Goal: Obtain resource: Download file/media

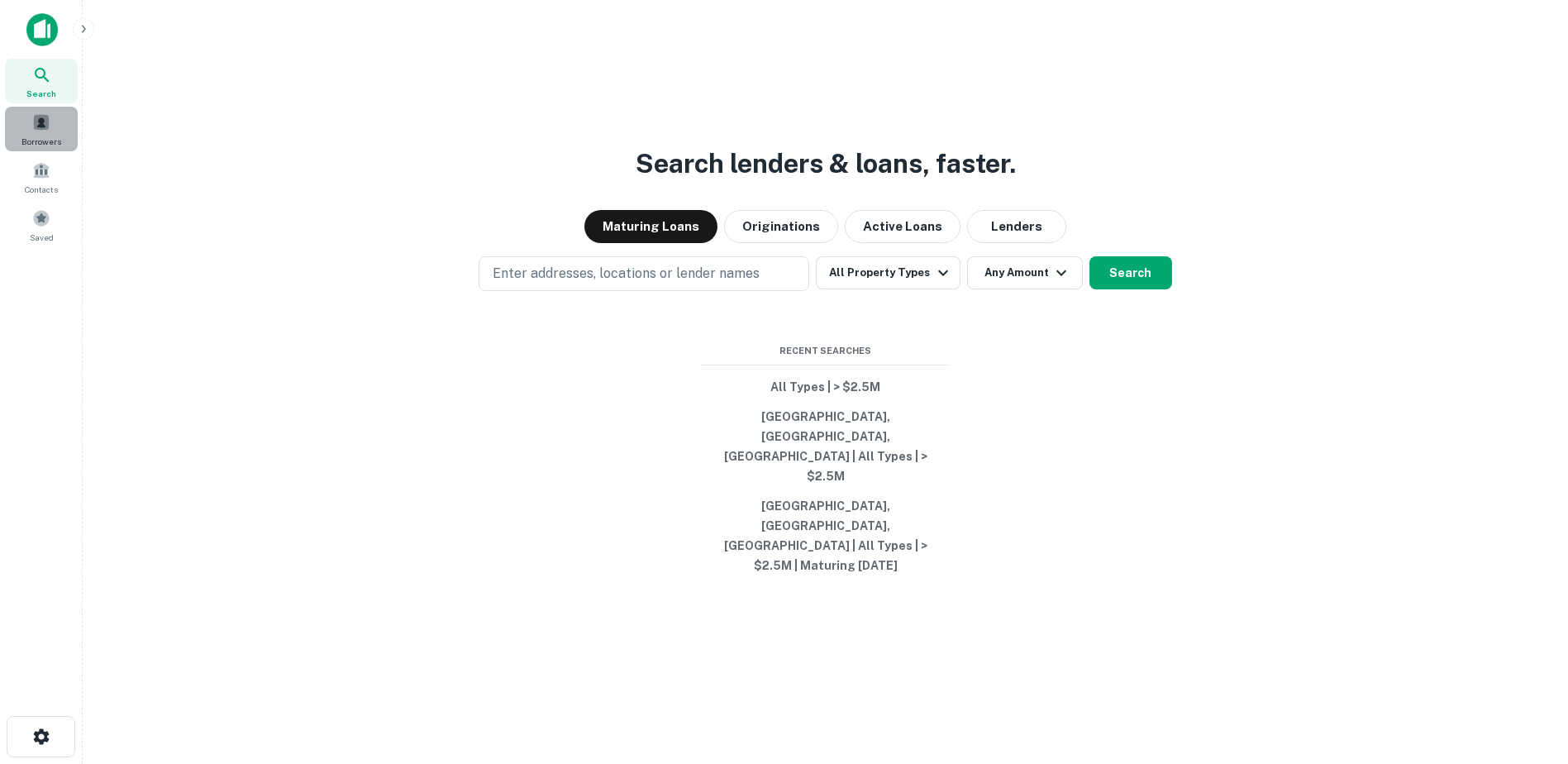
click at [27, 117] on div "Borrowers" at bounding box center [40, 128] width 72 height 45
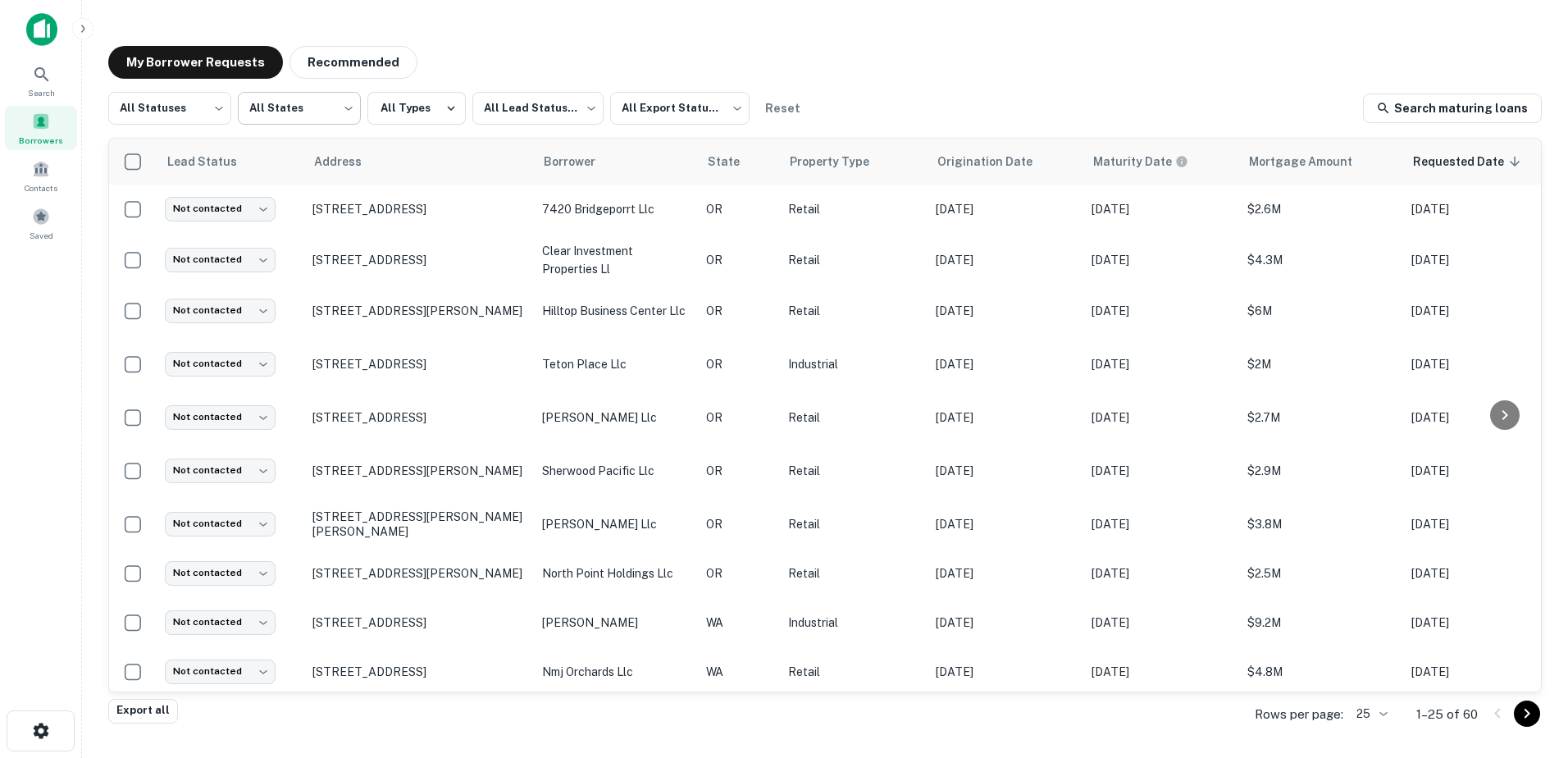
click at [278, 116] on body "Search Borrowers Contacts Saved My Borrower Requests Recommended All Statuses *…" at bounding box center [784, 379] width 1568 height 758
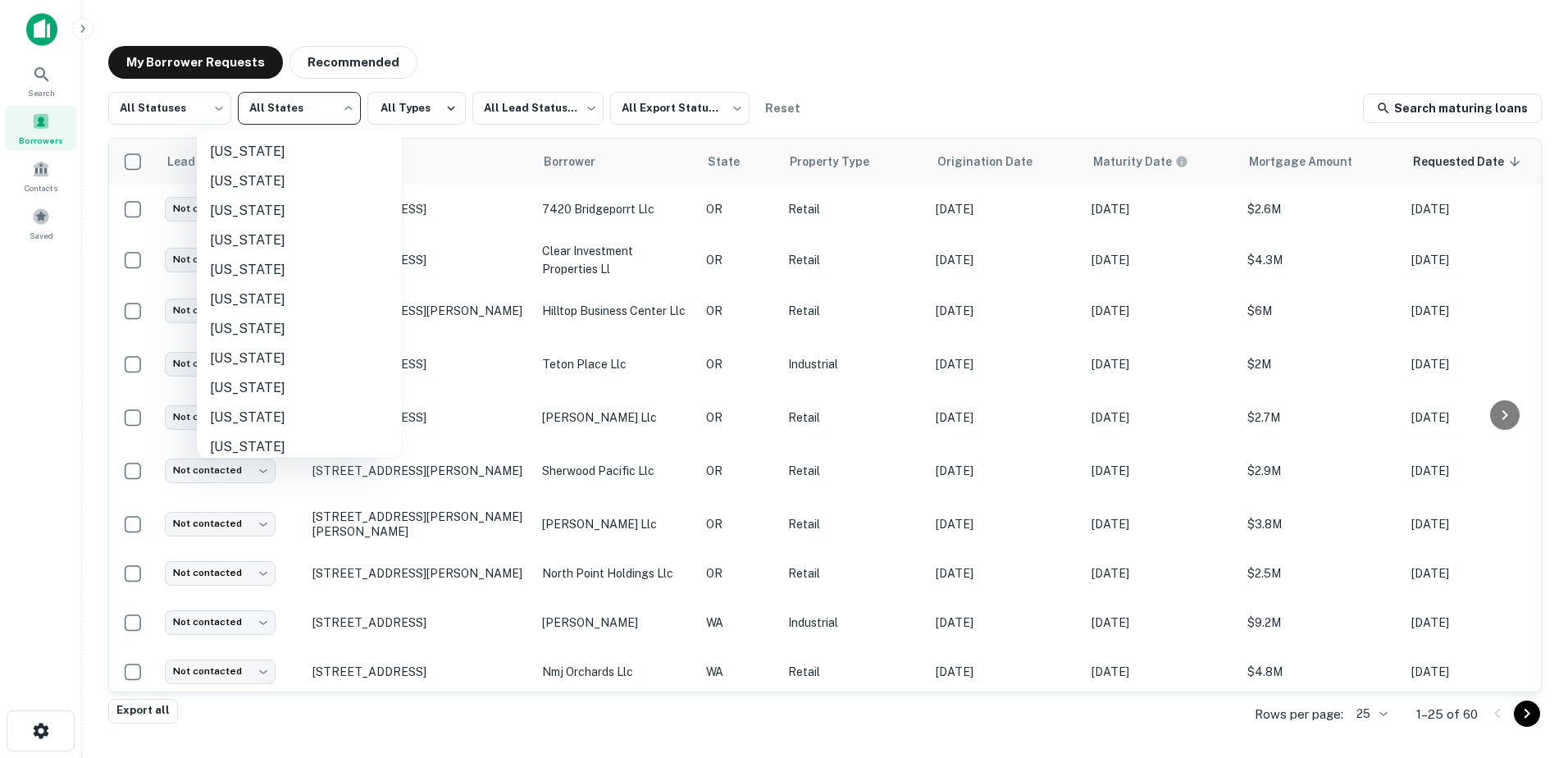
scroll to position [832, 0]
click at [225, 406] on li "[US_STATE]" at bounding box center [298, 411] width 205 height 29
type input "**"
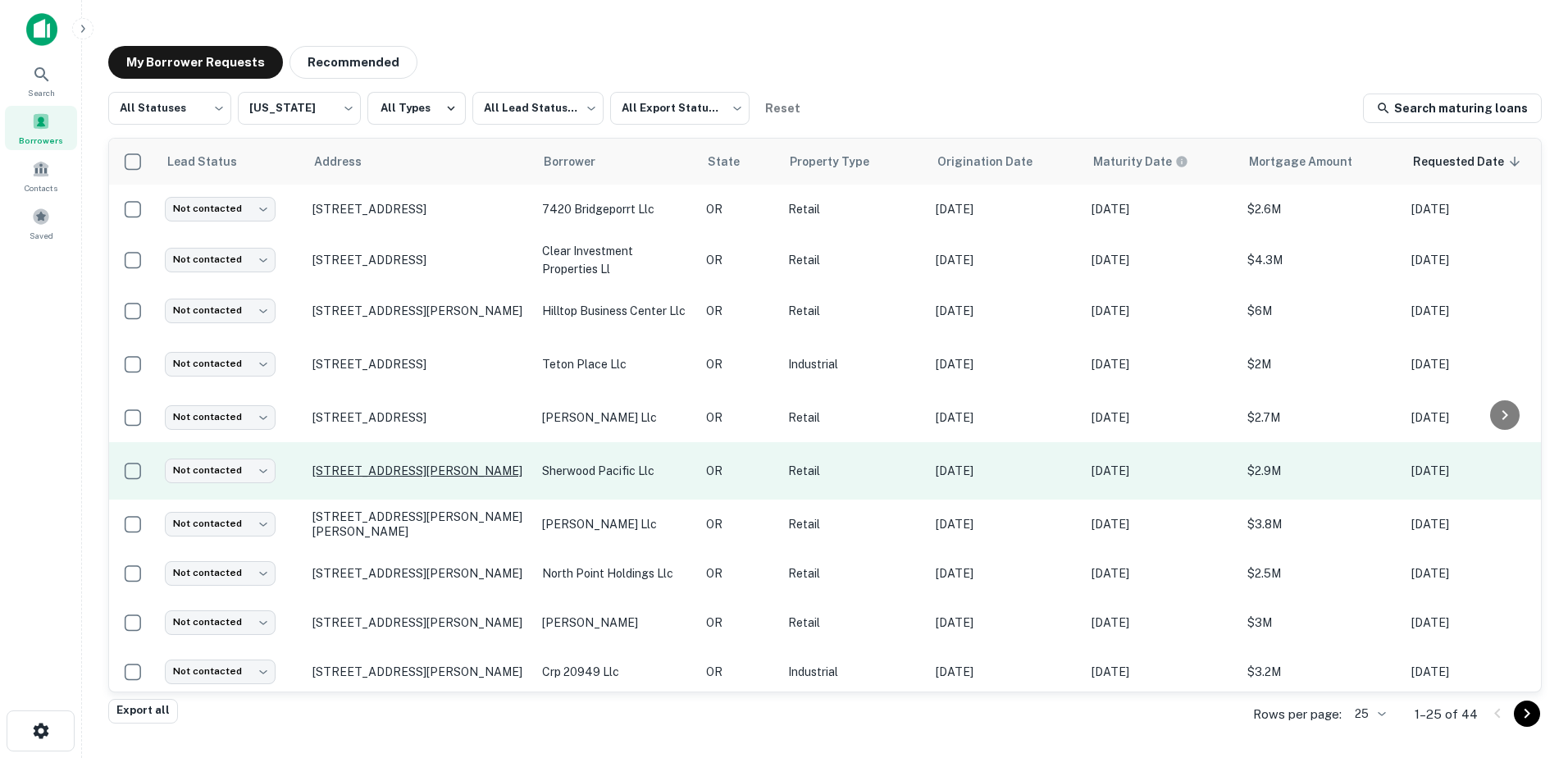
click at [394, 463] on p "[STREET_ADDRESS][PERSON_NAME]" at bounding box center [419, 470] width 213 height 15
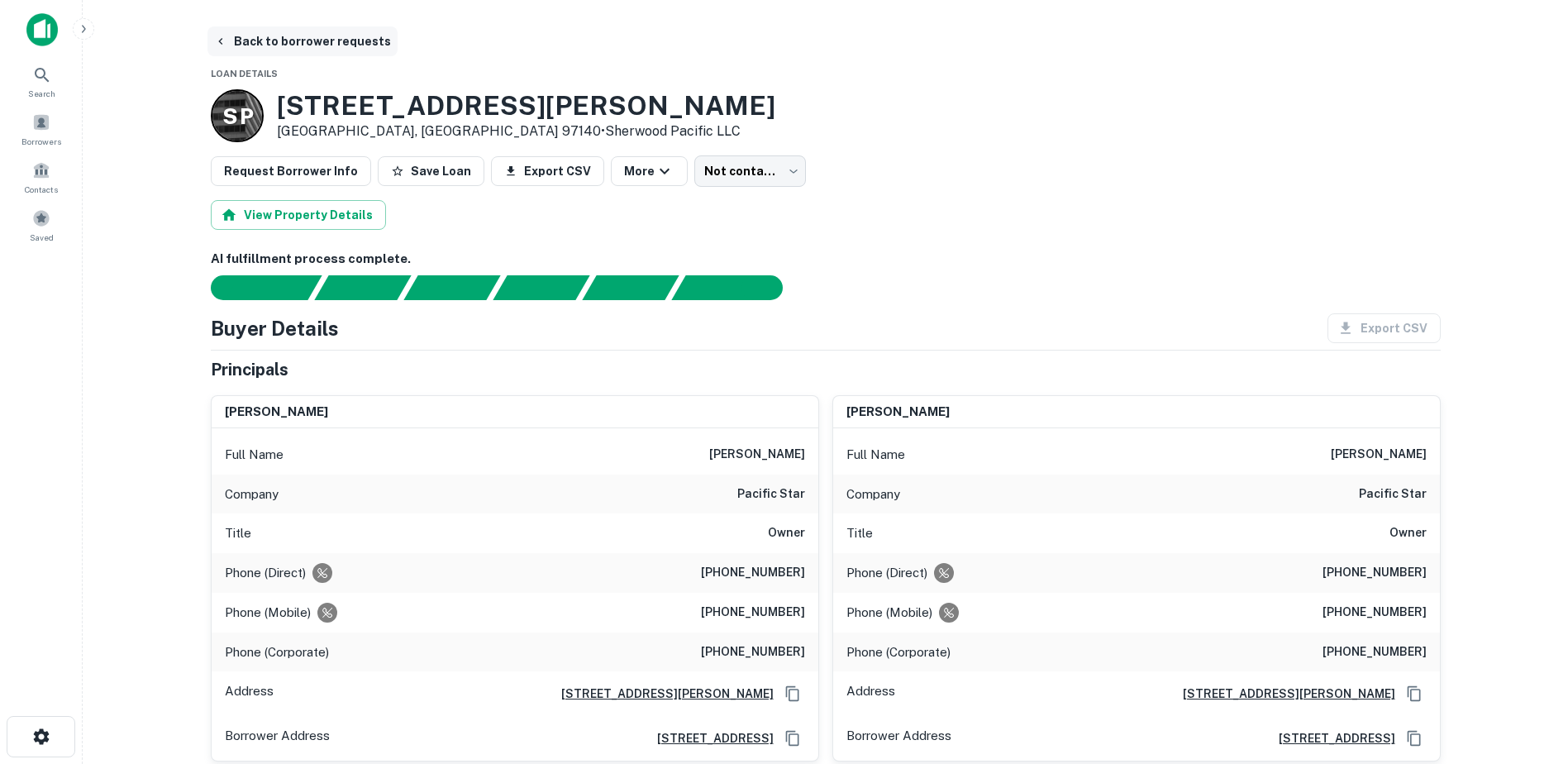
click at [263, 48] on button "Back to borrower requests" at bounding box center [302, 41] width 190 height 29
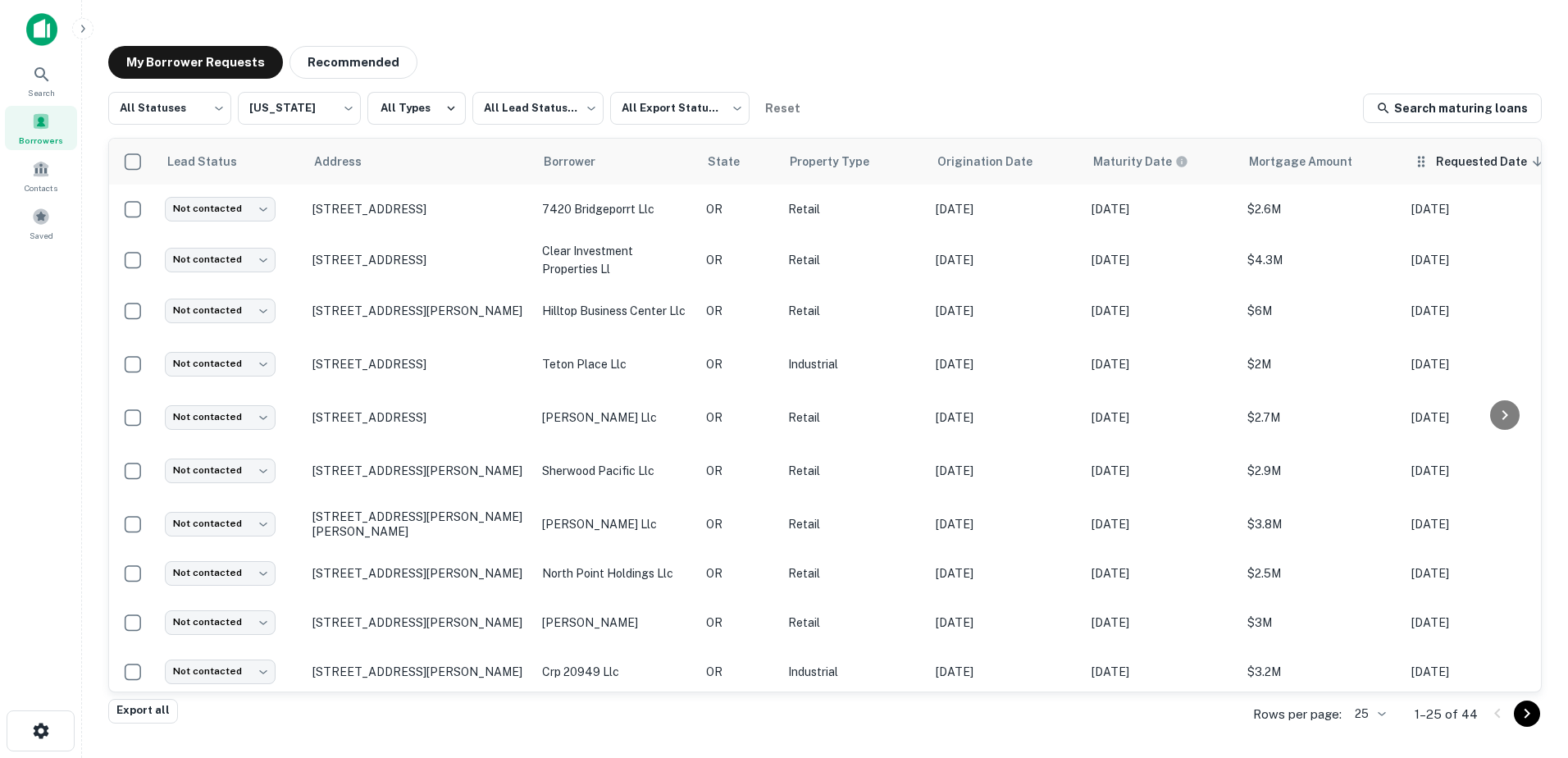
click at [1461, 163] on span "Requested Date sorted descending" at bounding box center [1493, 162] width 113 height 20
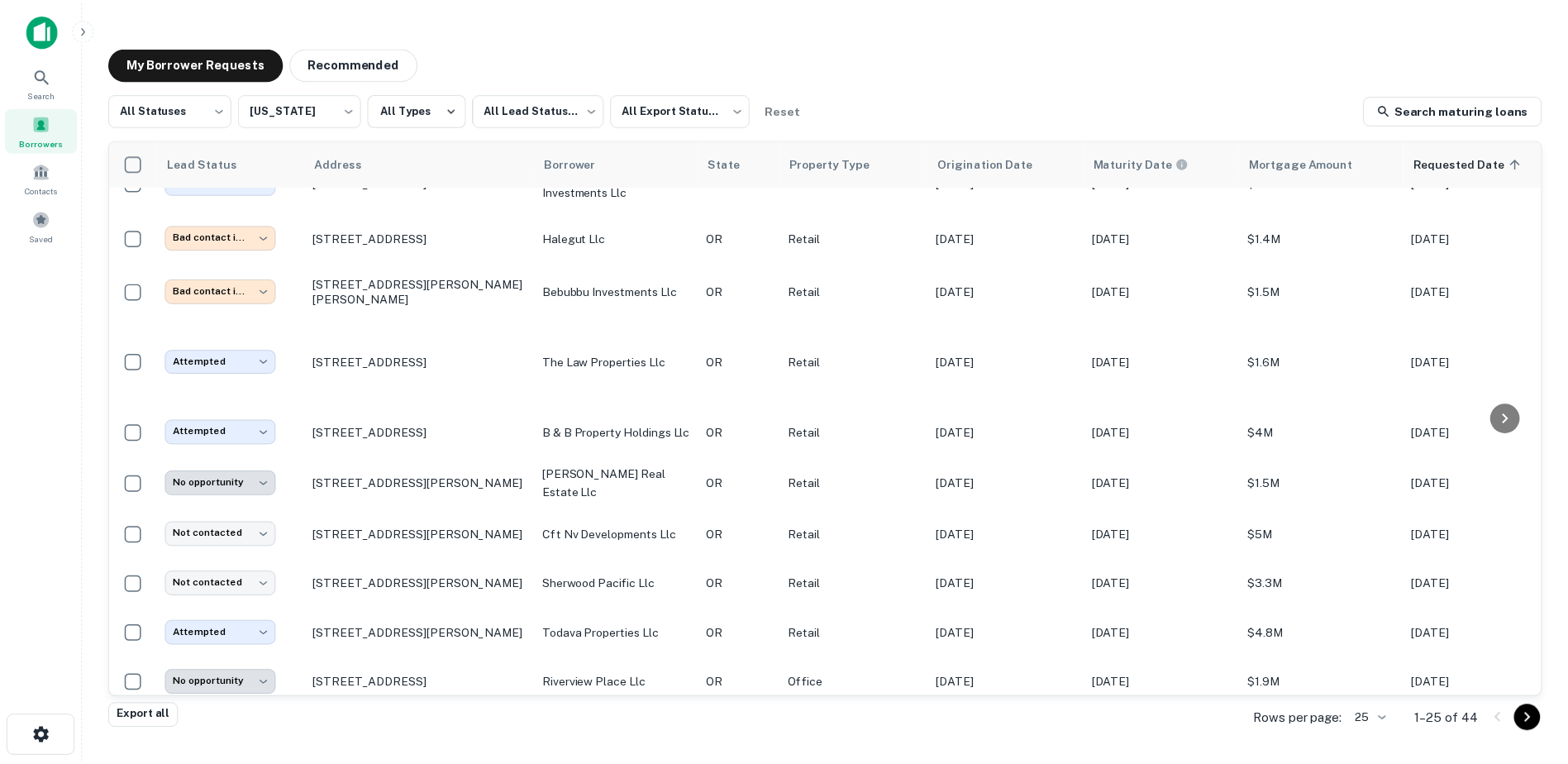
scroll to position [92, 0]
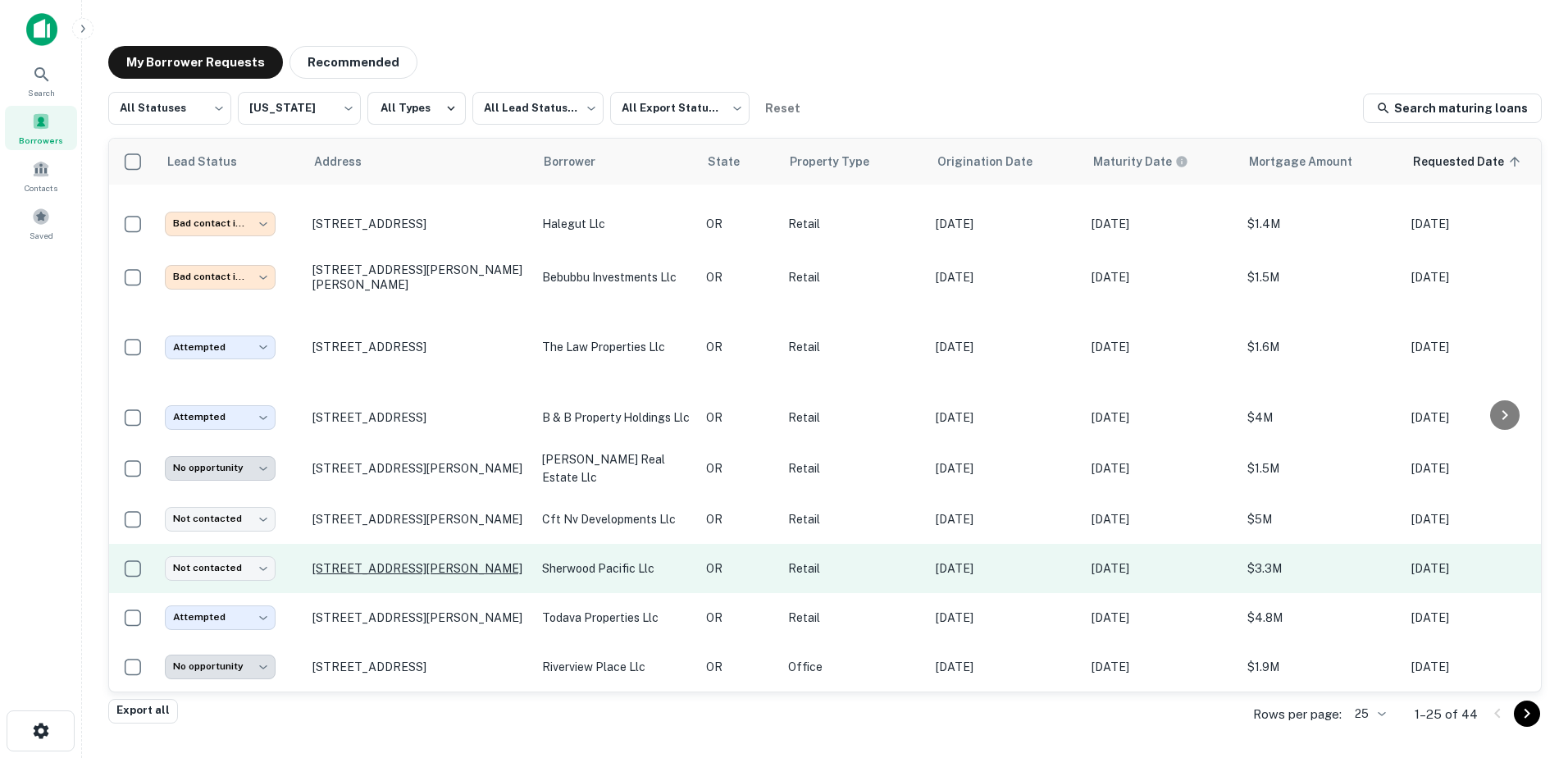
click at [396, 564] on p "[STREET_ADDRESS][PERSON_NAME]" at bounding box center [419, 569] width 213 height 15
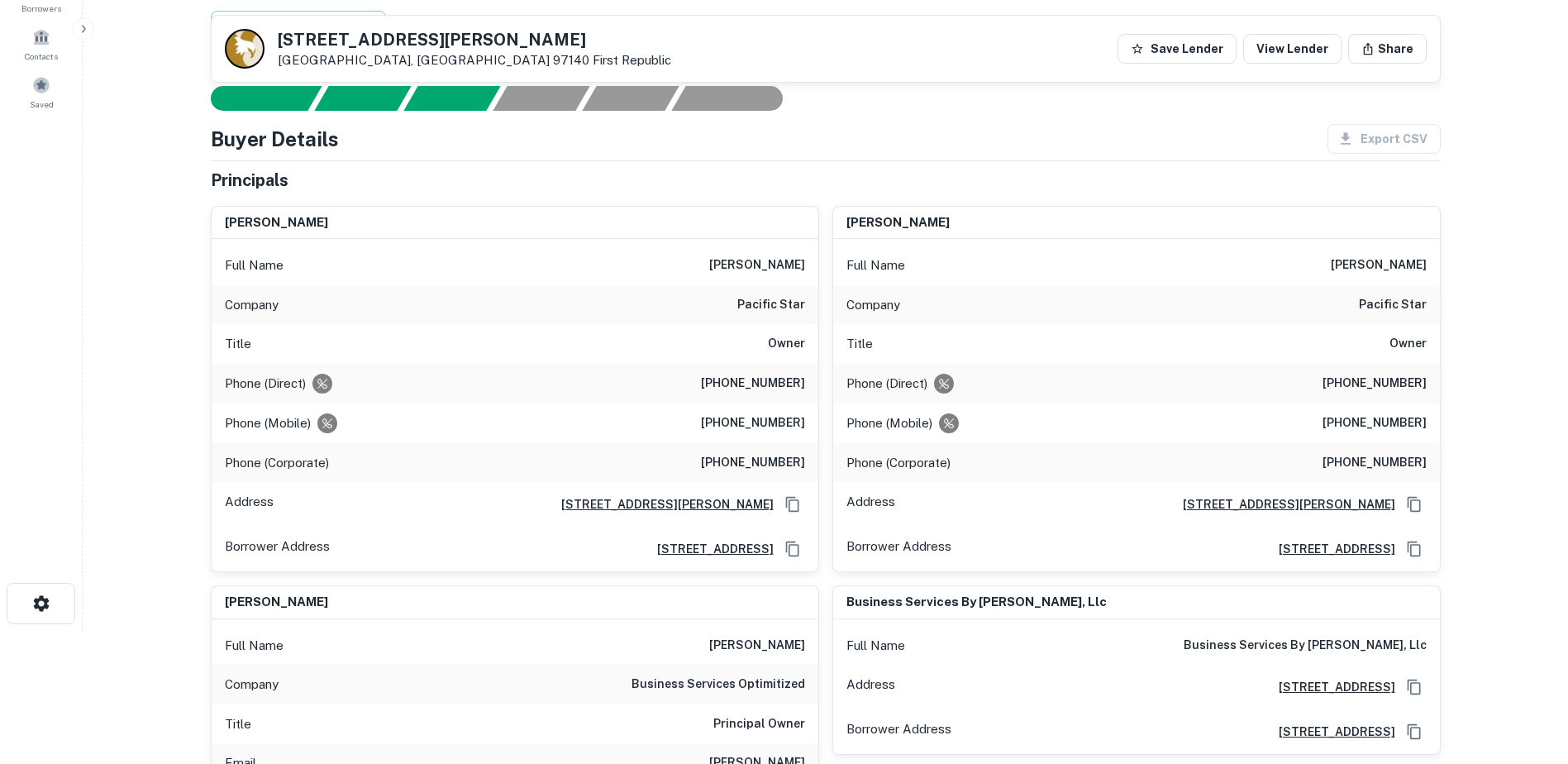
scroll to position [20, 0]
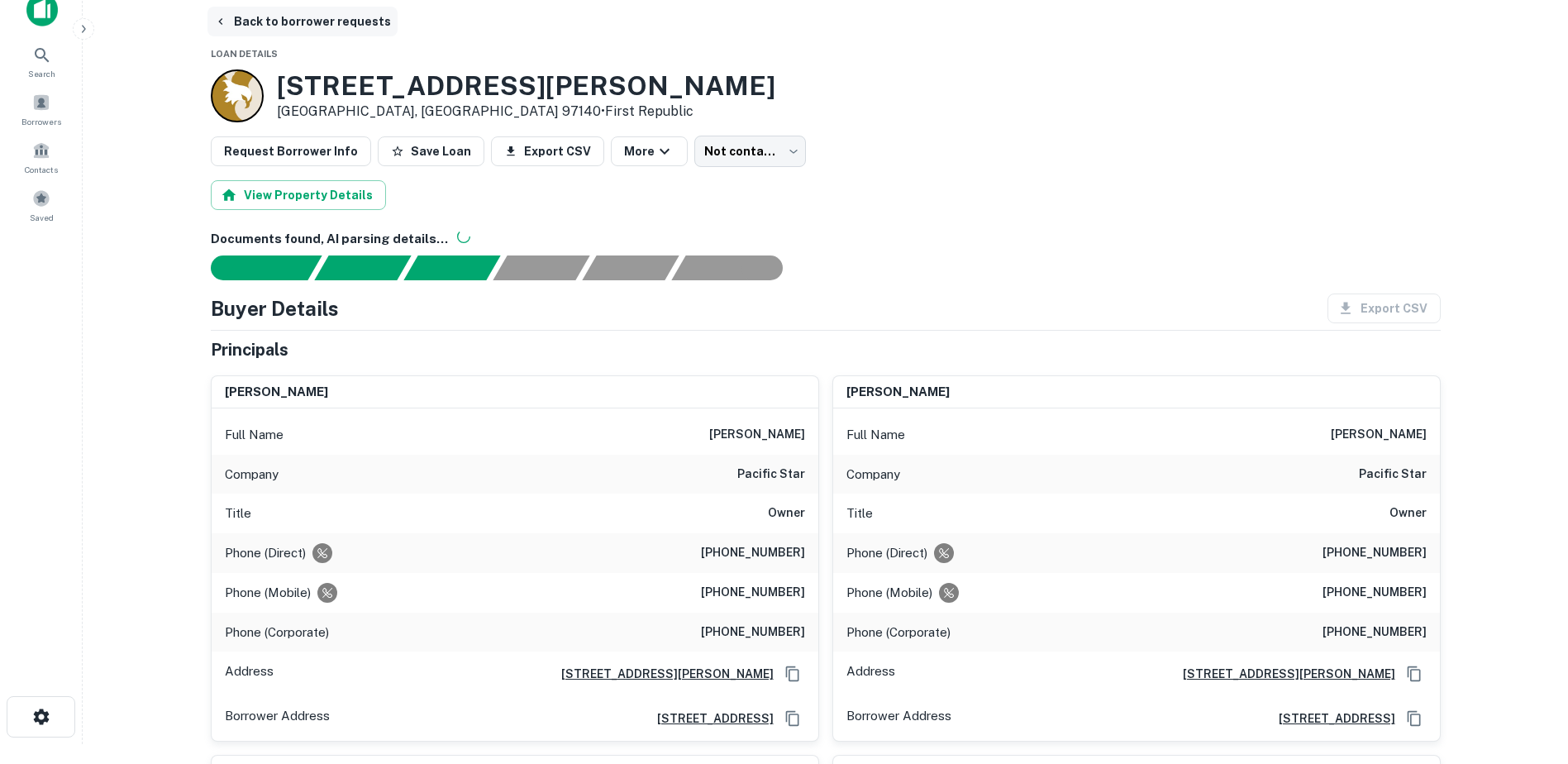
click at [233, 22] on button "Back to borrower requests" at bounding box center [302, 21] width 190 height 29
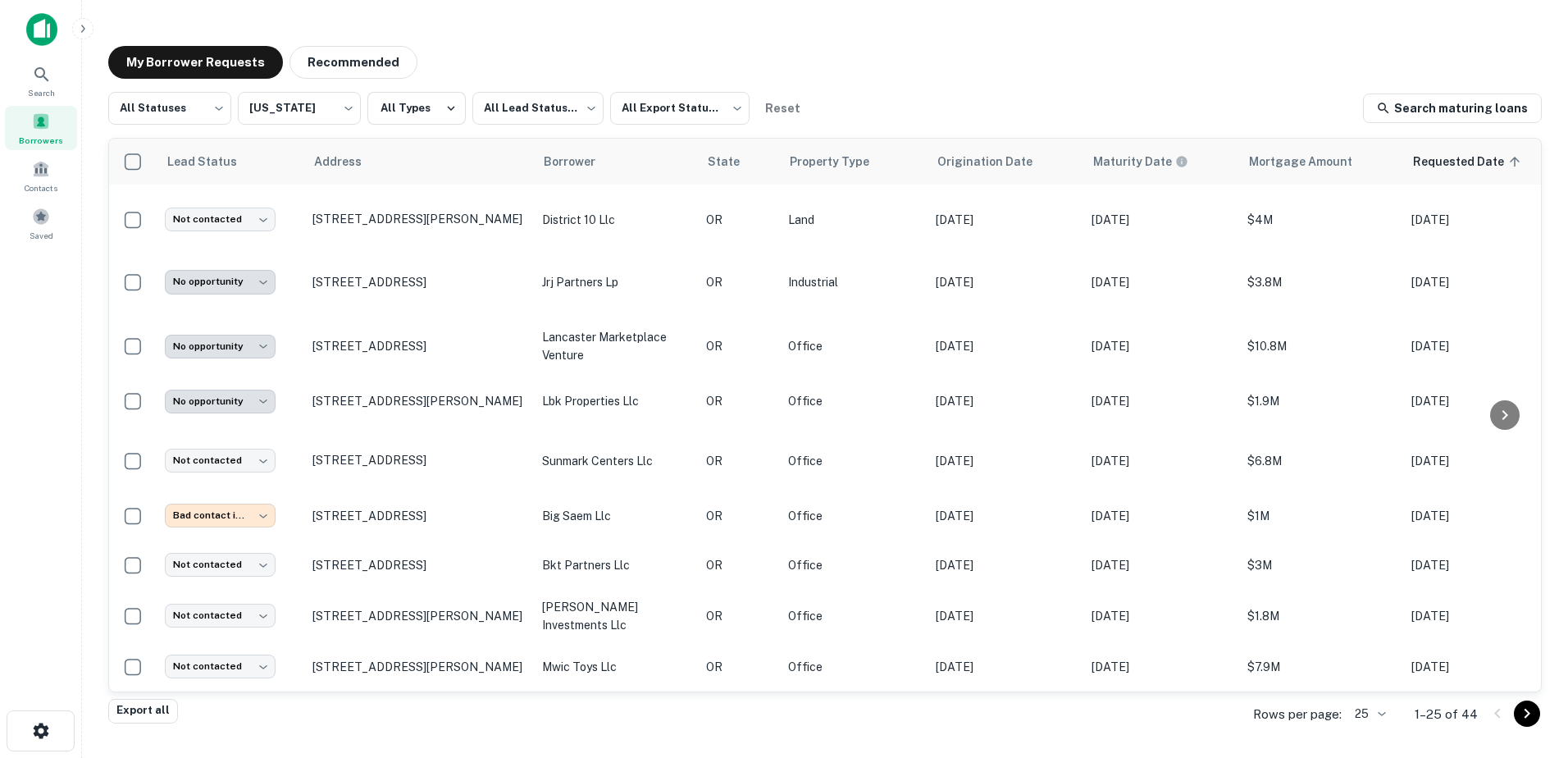
scroll to position [891, 0]
click at [1523, 720] on icon "Go to next page" at bounding box center [1527, 714] width 20 height 20
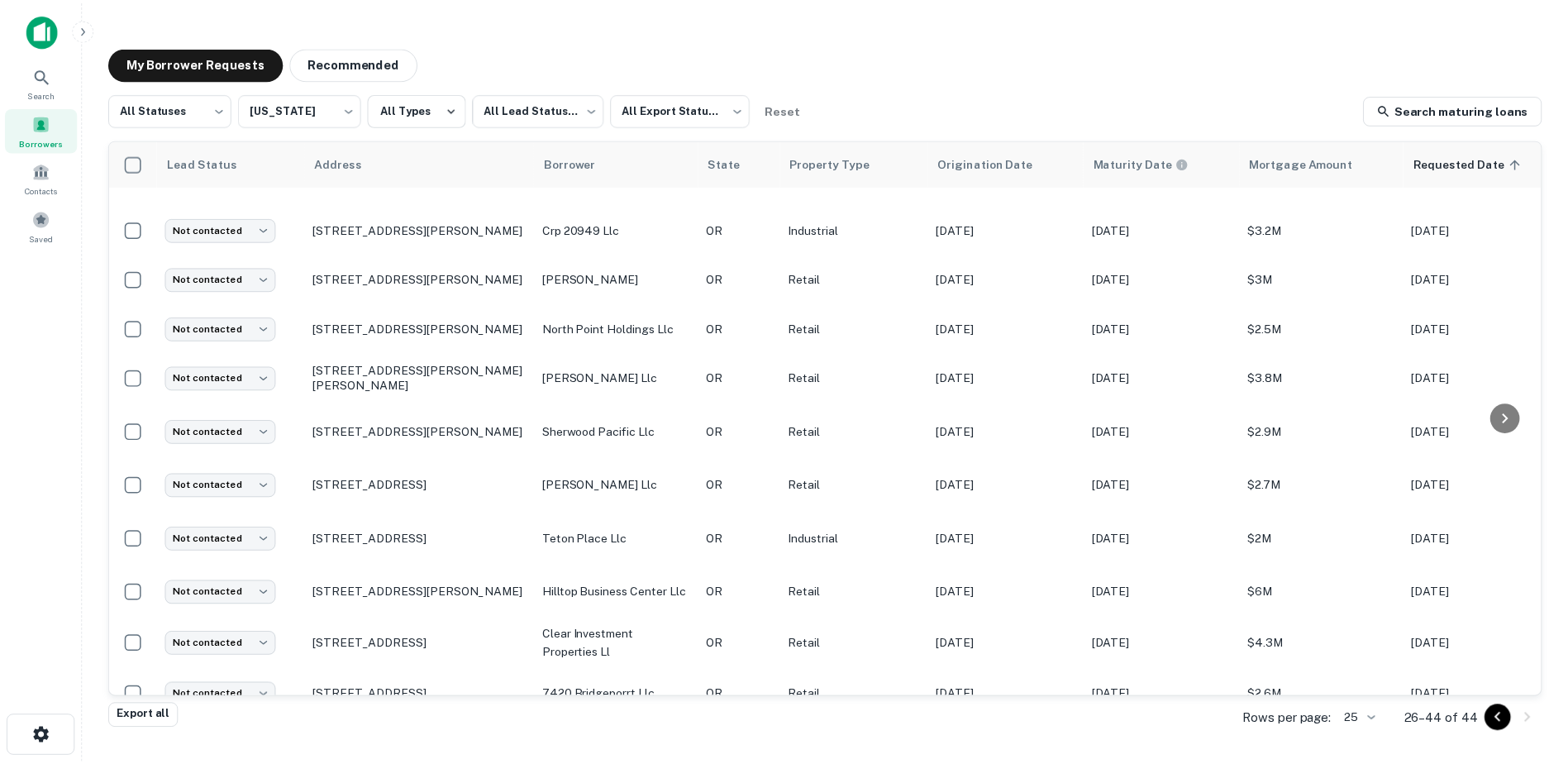
scroll to position [492, 0]
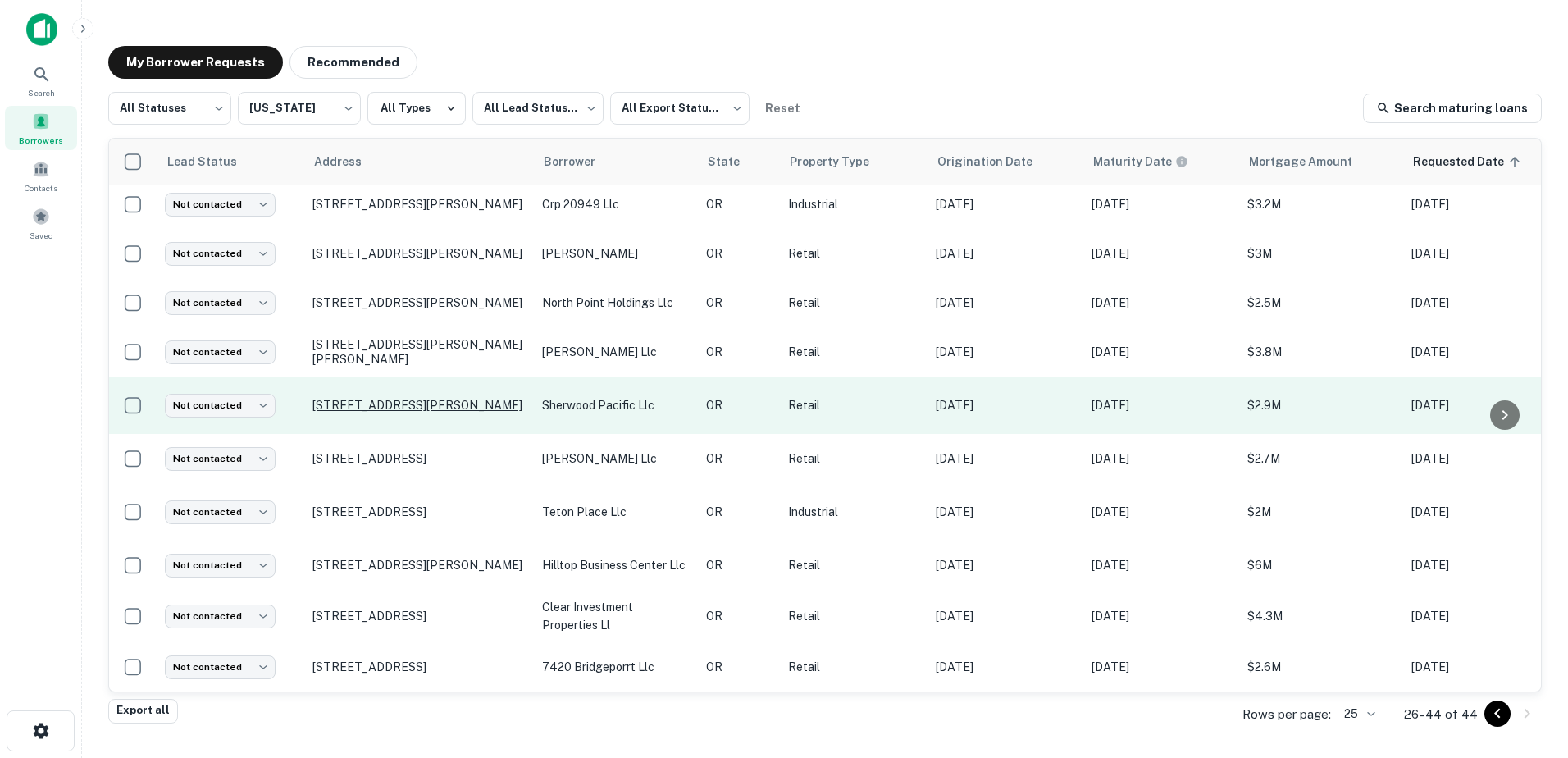
click at [393, 398] on p "[STREET_ADDRESS][PERSON_NAME]" at bounding box center [419, 405] width 213 height 15
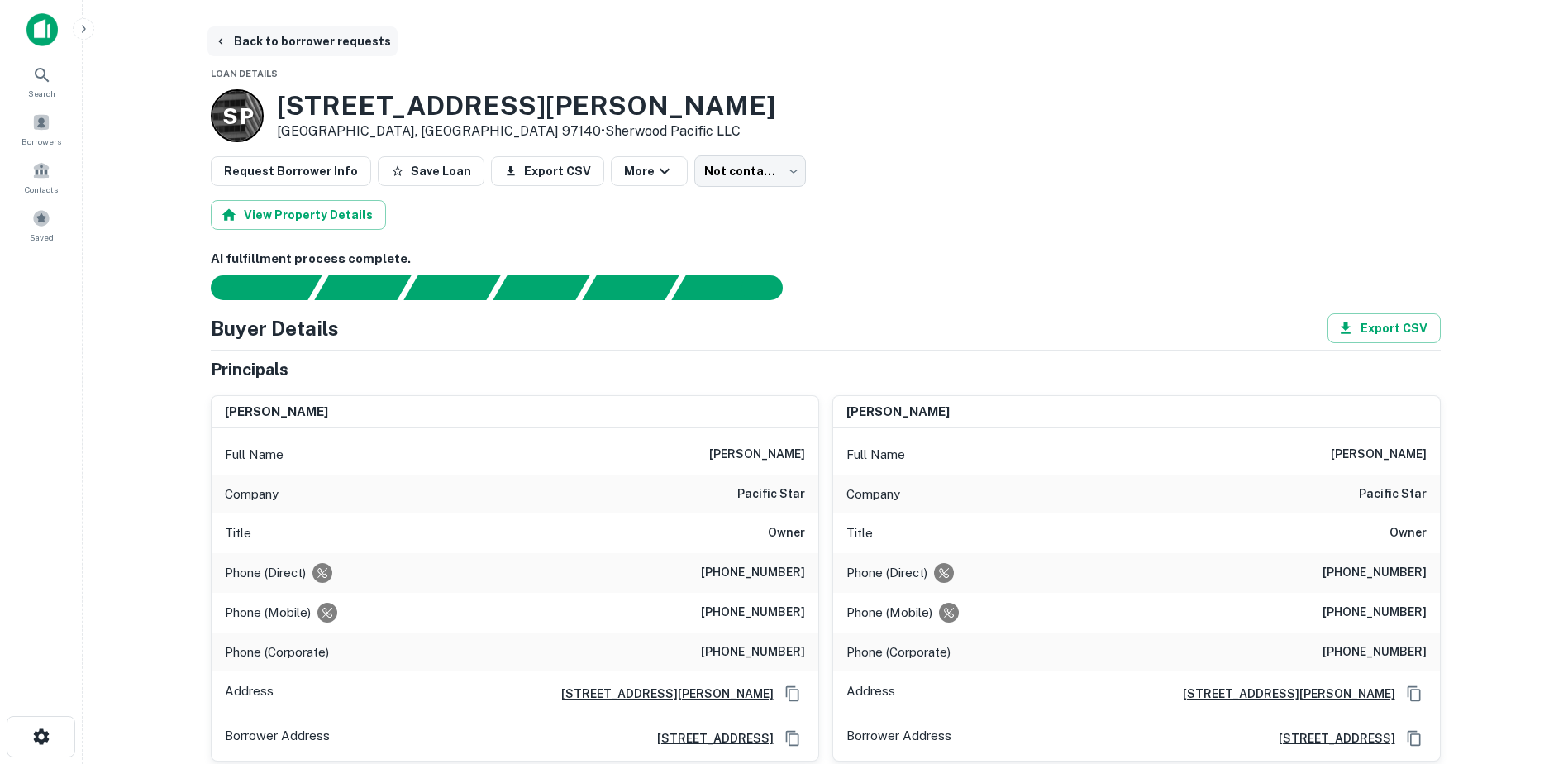
click at [258, 49] on button "Back to borrower requests" at bounding box center [302, 41] width 190 height 29
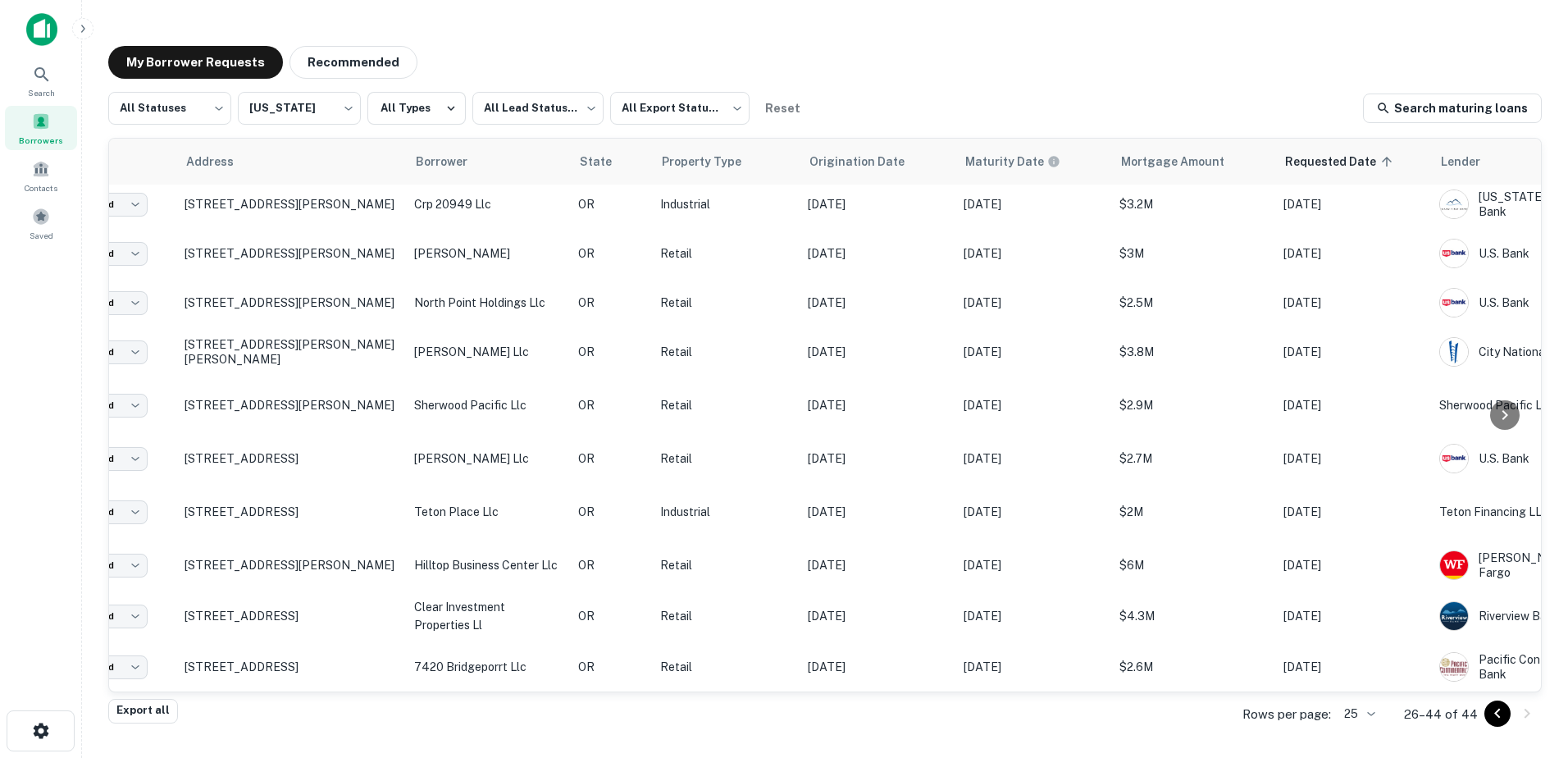
scroll to position [488, 0]
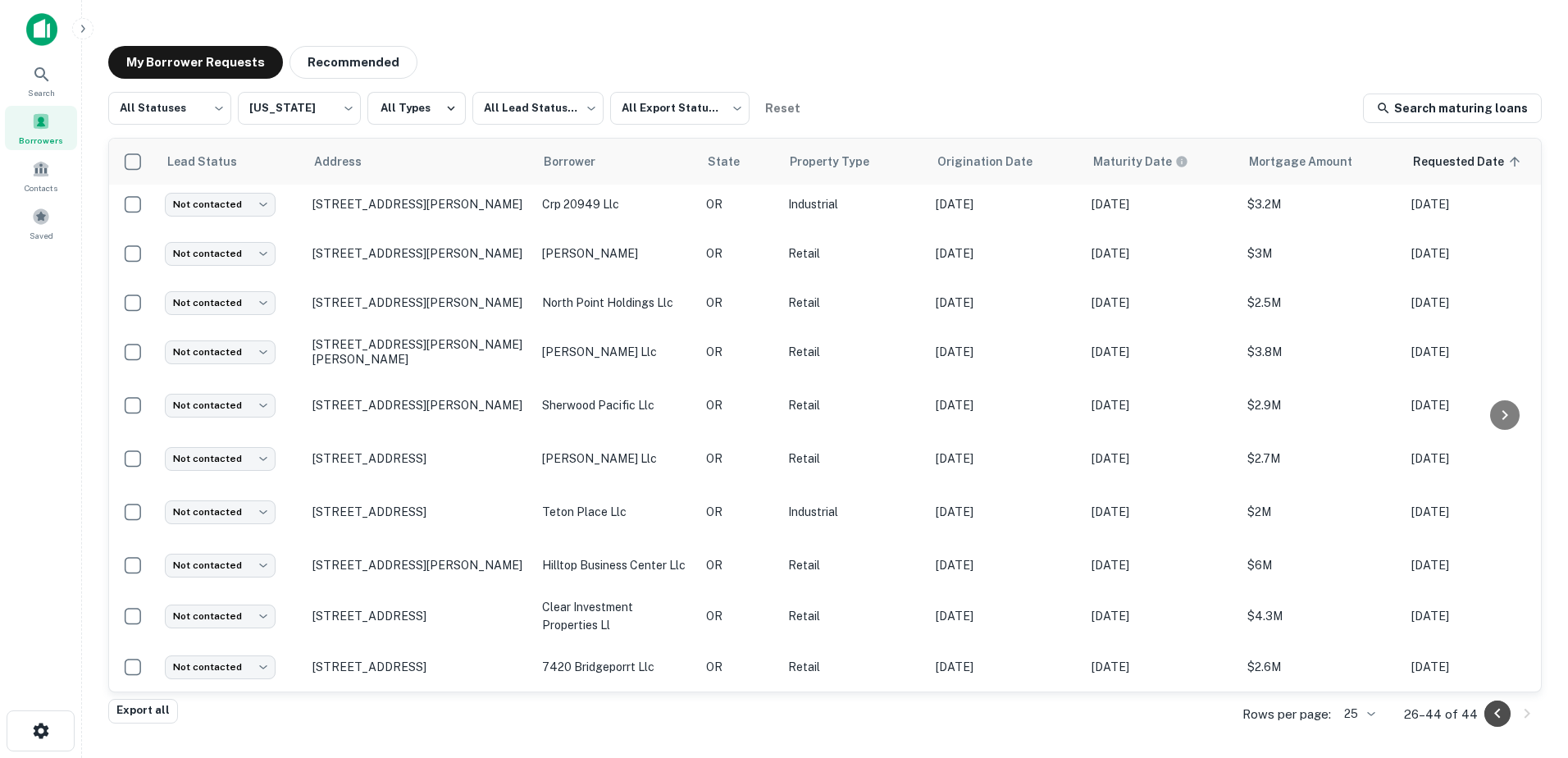
click at [1490, 714] on icon "Go to previous page" at bounding box center [1498, 714] width 20 height 20
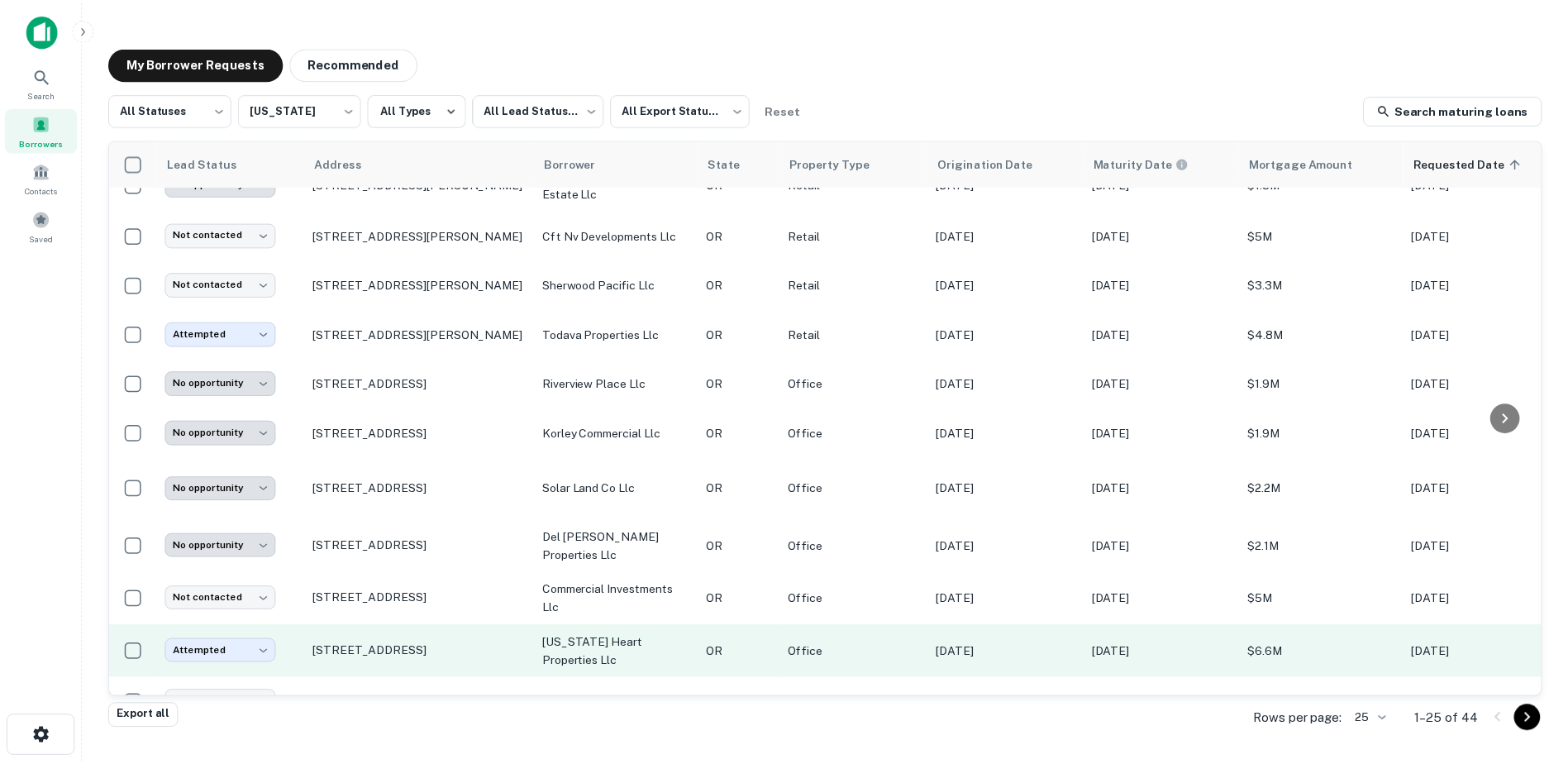
scroll to position [243, 0]
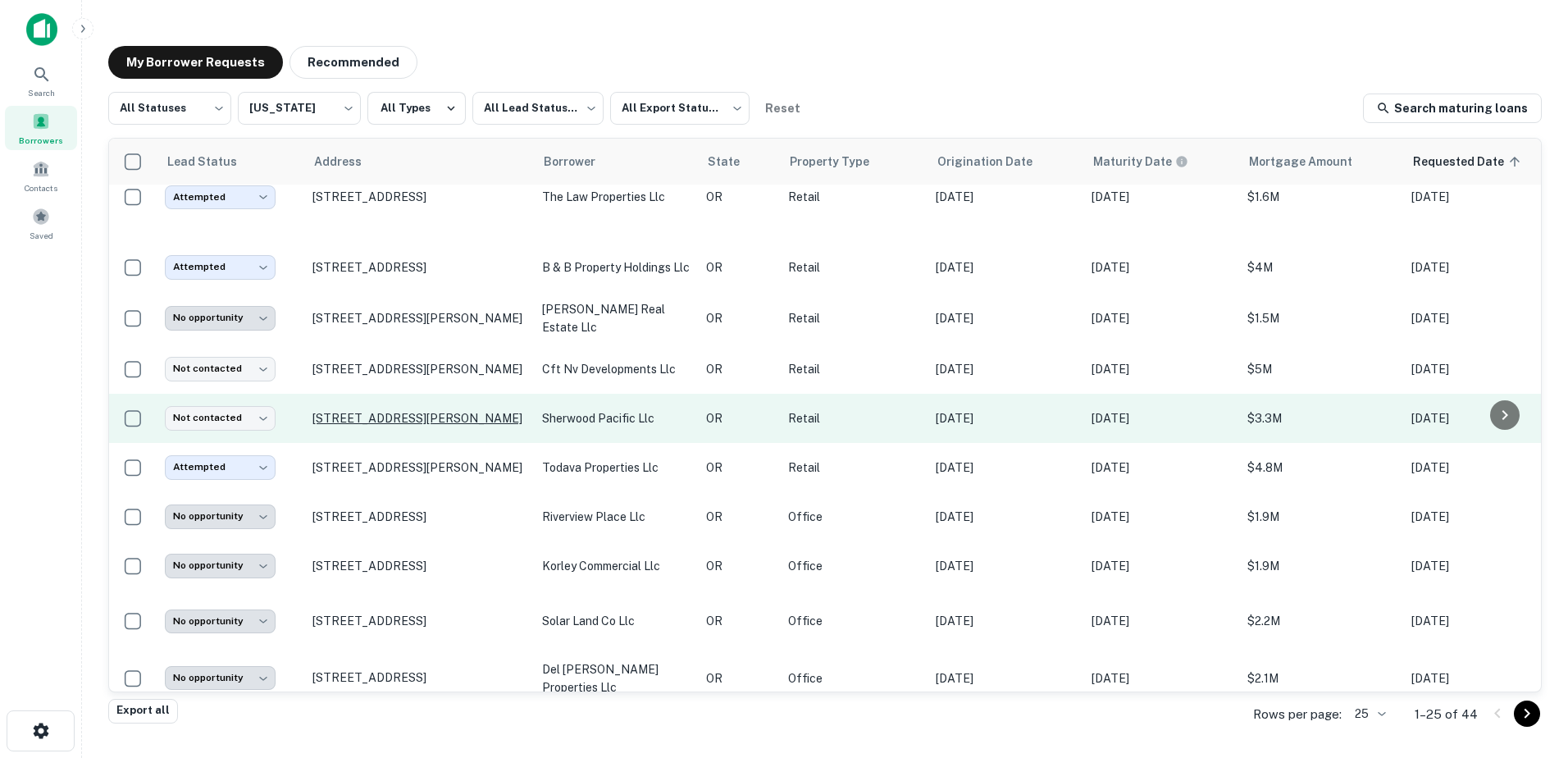
click at [390, 411] on p "[STREET_ADDRESS][PERSON_NAME]" at bounding box center [419, 419] width 213 height 15
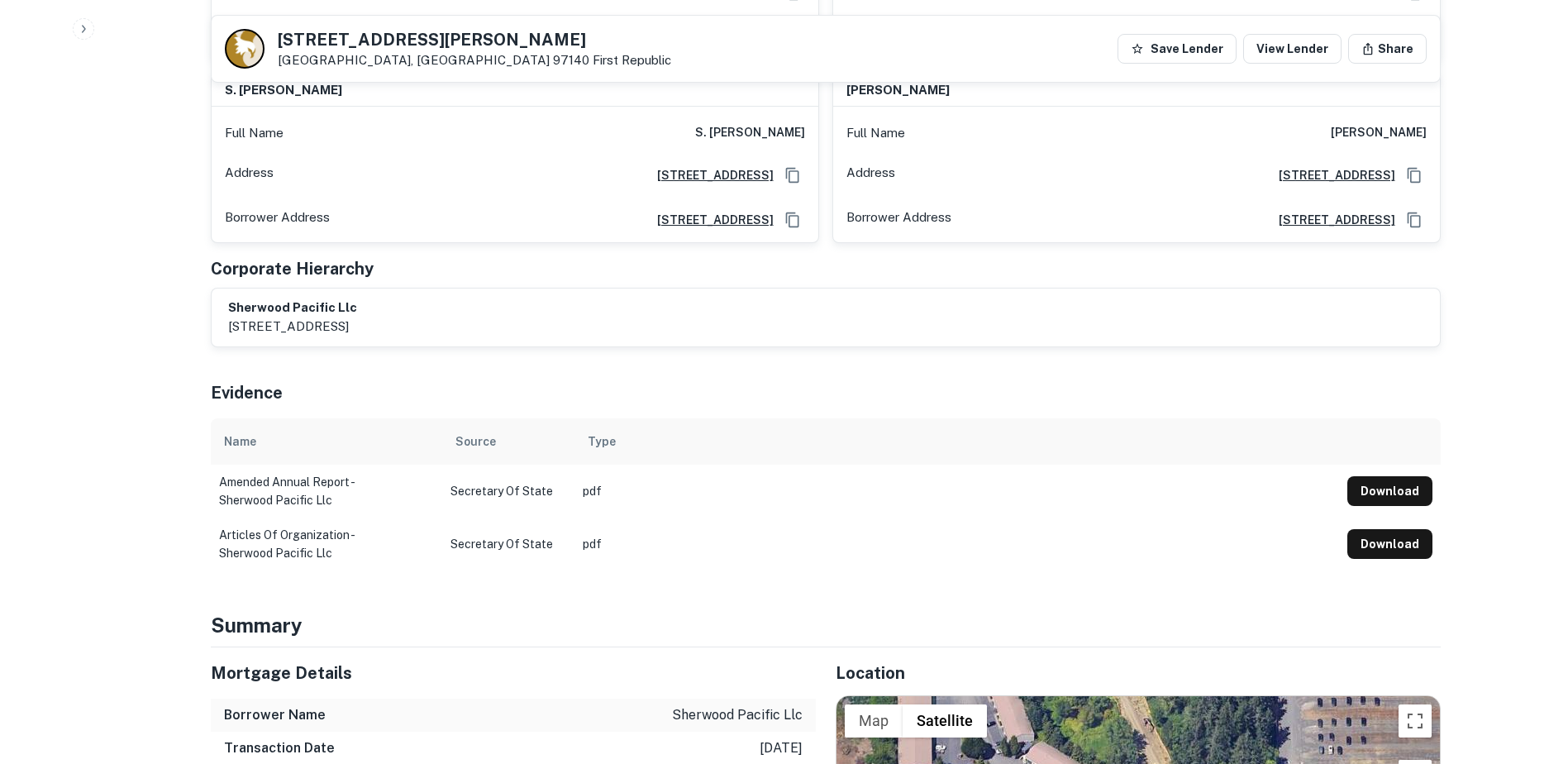
scroll to position [1241, 0]
click at [358, 318] on p "[STREET_ADDRESS]" at bounding box center [293, 328] width 129 height 20
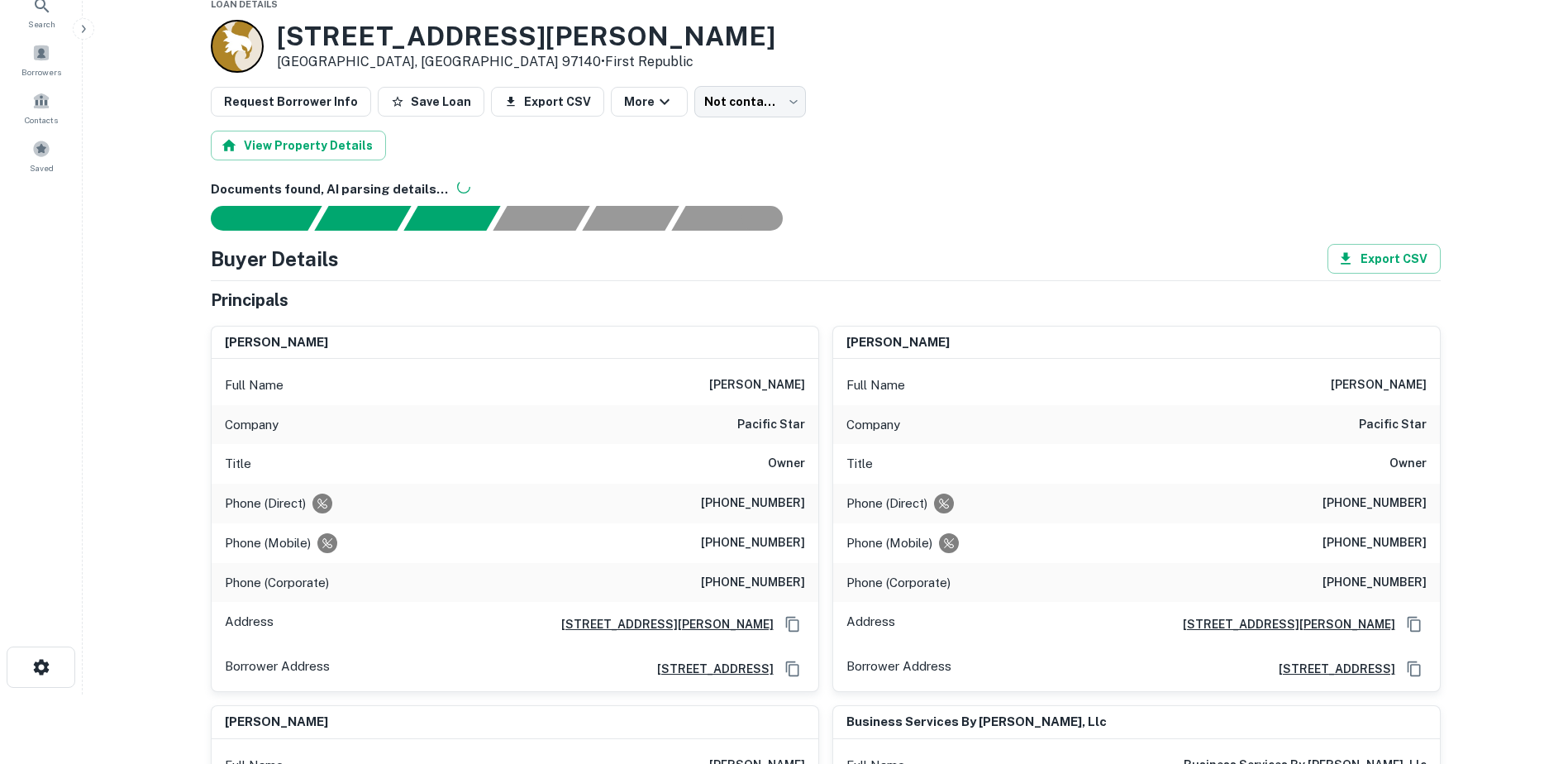
scroll to position [71, 0]
click at [273, 37] on div "[STREET_ADDRESS][PERSON_NAME] • [GEOGRAPHIC_DATA]" at bounding box center [493, 46] width 565 height 53
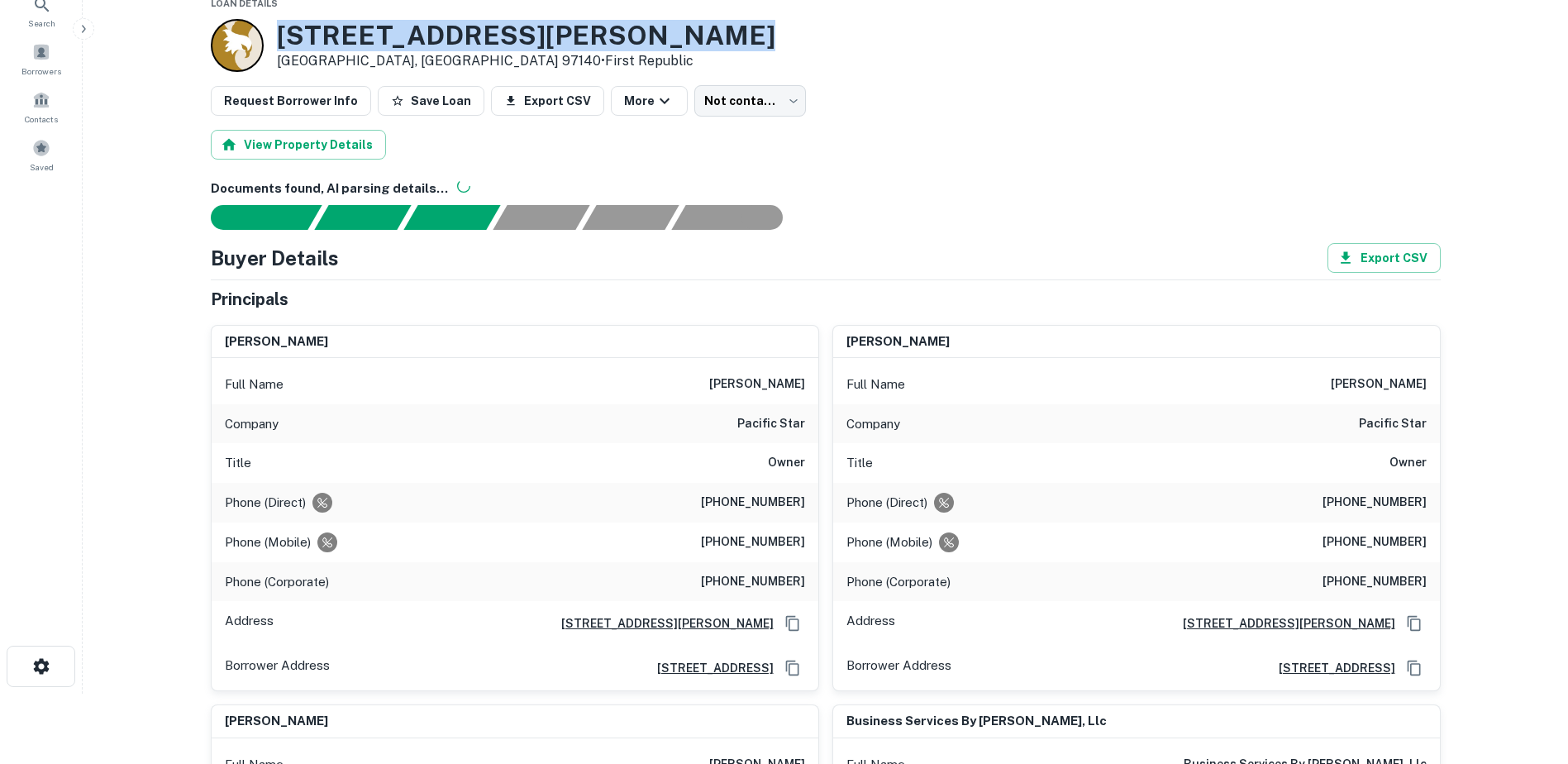
drag, startPoint x: 280, startPoint y: 29, endPoint x: 745, endPoint y: 41, distance: 465.2
click at [745, 41] on h3 "[STREET_ADDRESS][PERSON_NAME]" at bounding box center [526, 36] width 499 height 31
copy h3 "[STREET_ADDRESS][PERSON_NAME]"
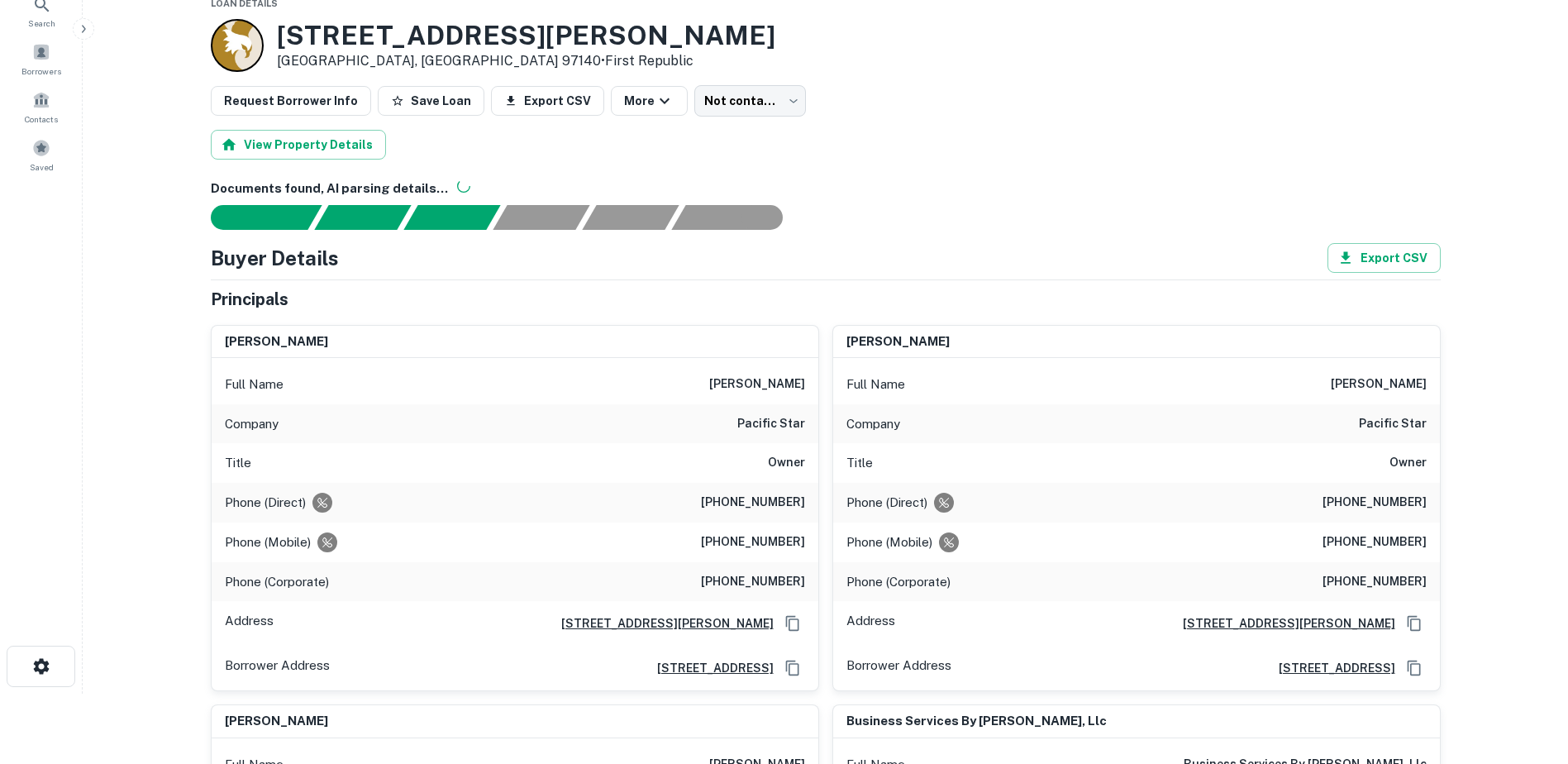
click at [1061, 460] on div "Title Owner" at bounding box center [1137, 462] width 607 height 39
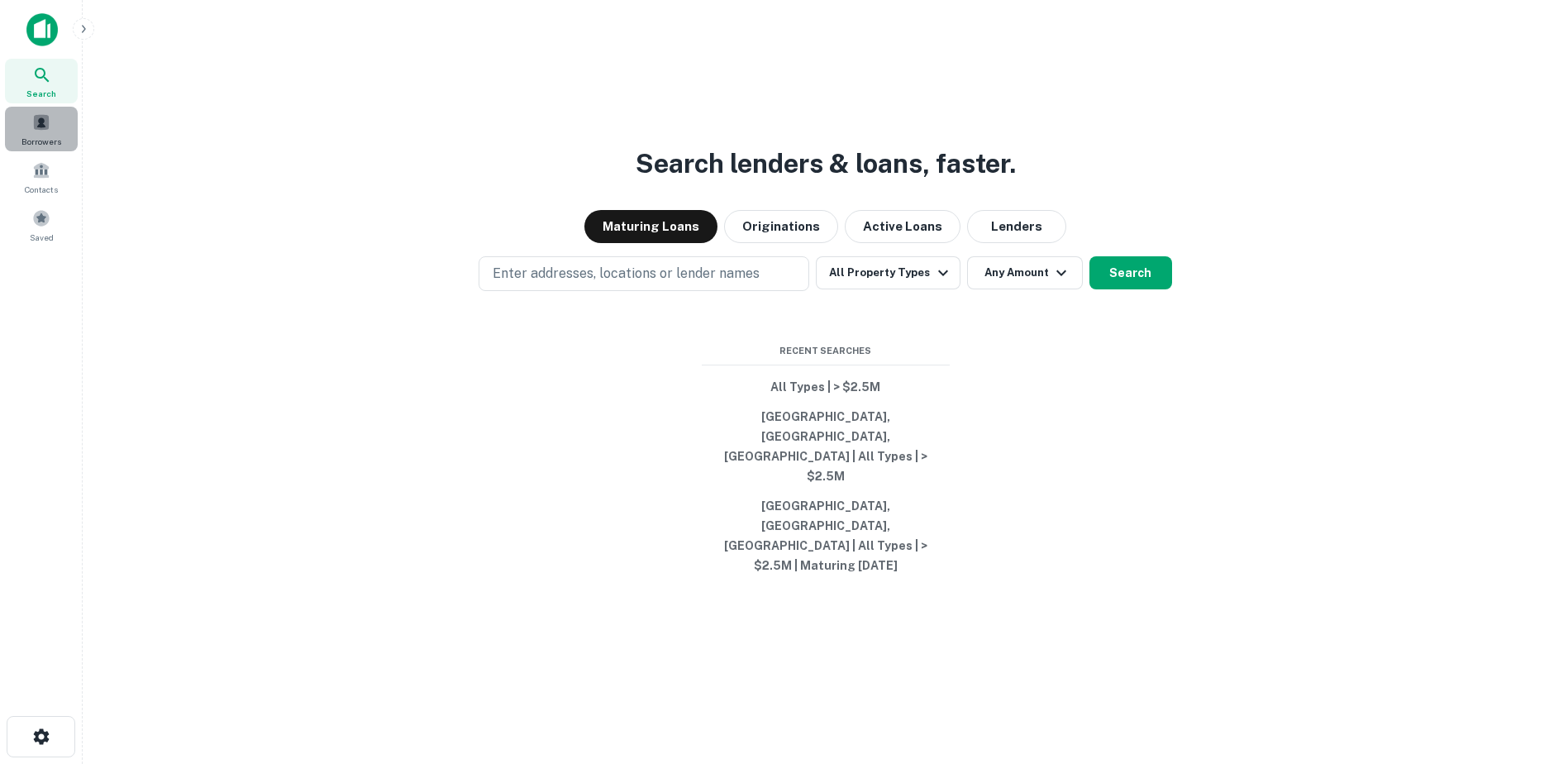
click at [65, 138] on div "Borrowers" at bounding box center [40, 128] width 72 height 45
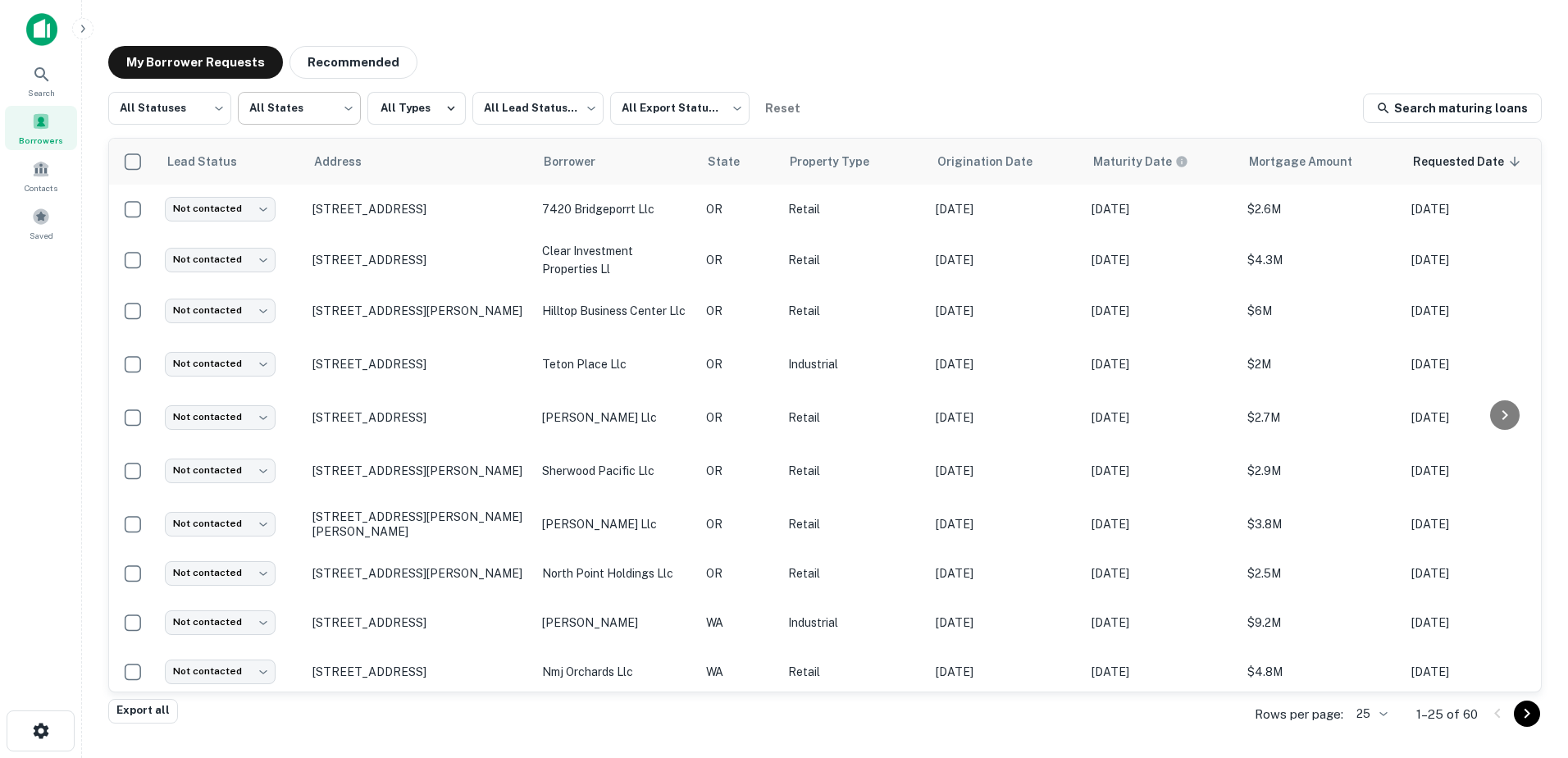
click at [326, 99] on body "Search Borrowers Contacts Saved My Borrower Requests Recommended All Statuses *…" at bounding box center [784, 379] width 1568 height 758
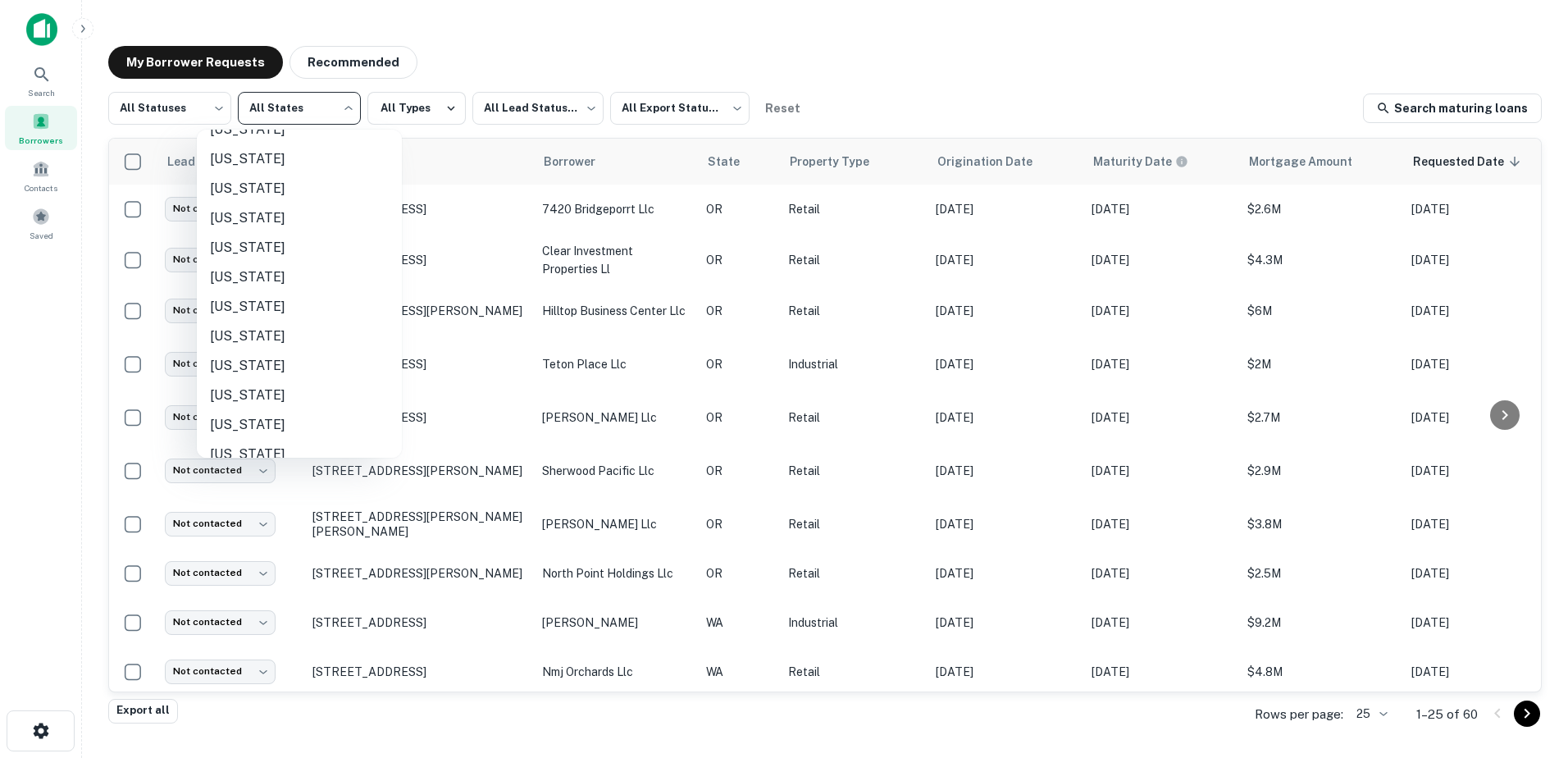
scroll to position [1144, 0]
click at [251, 399] on li "[US_STATE]" at bounding box center [298, 395] width 205 height 29
type input "**"
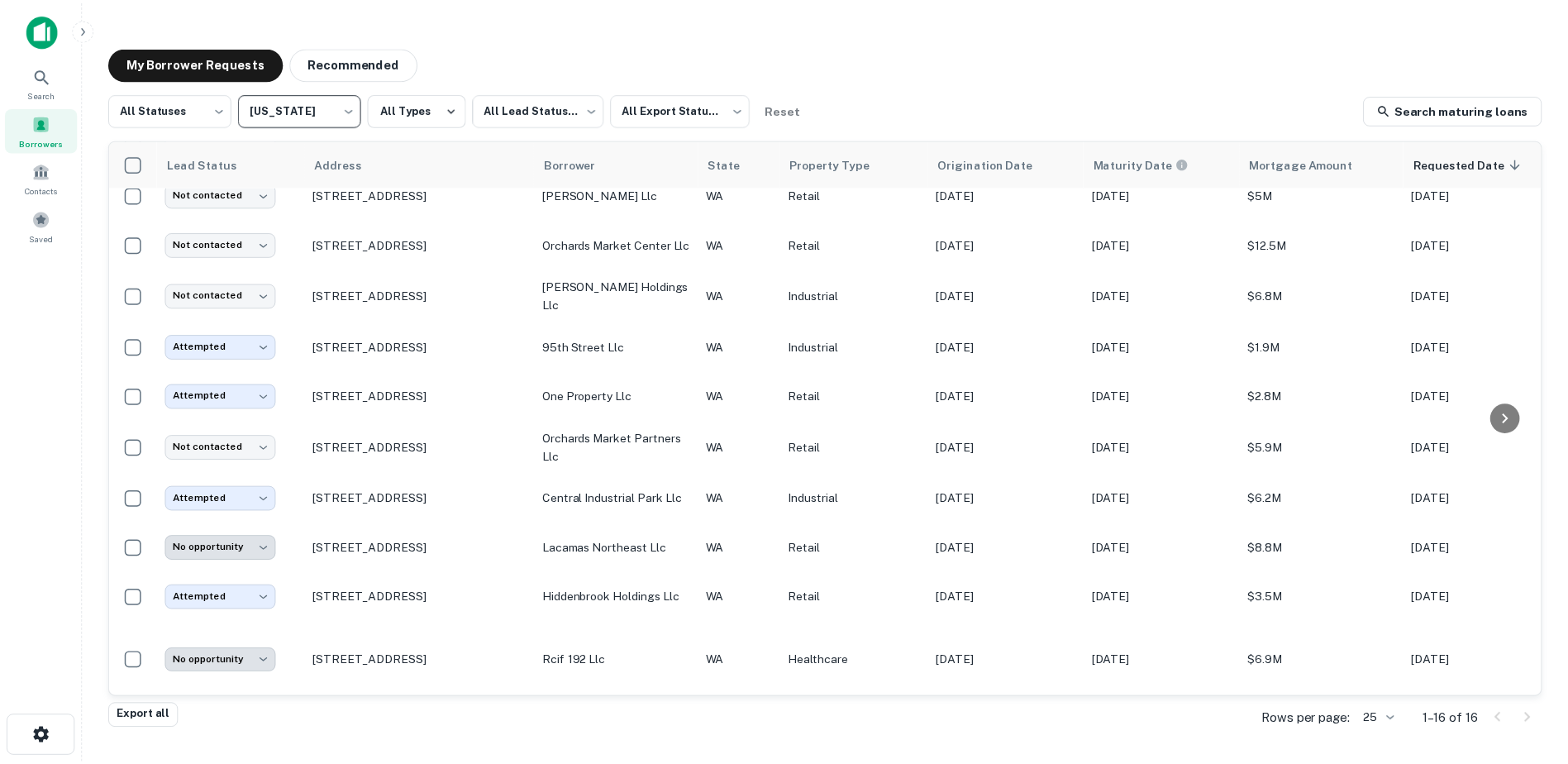
scroll to position [329, 0]
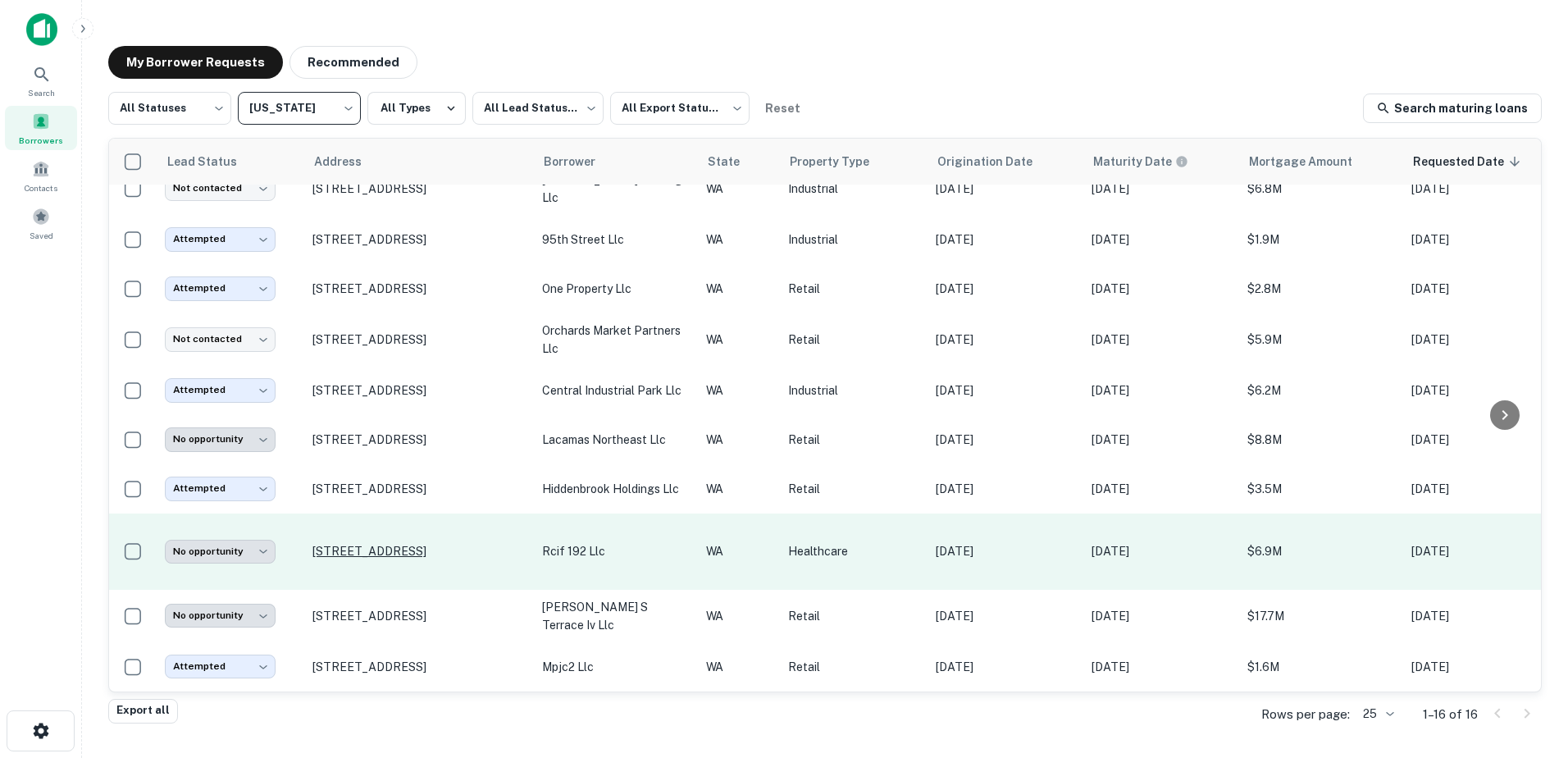
click at [387, 544] on p "[STREET_ADDRESS]" at bounding box center [419, 551] width 213 height 15
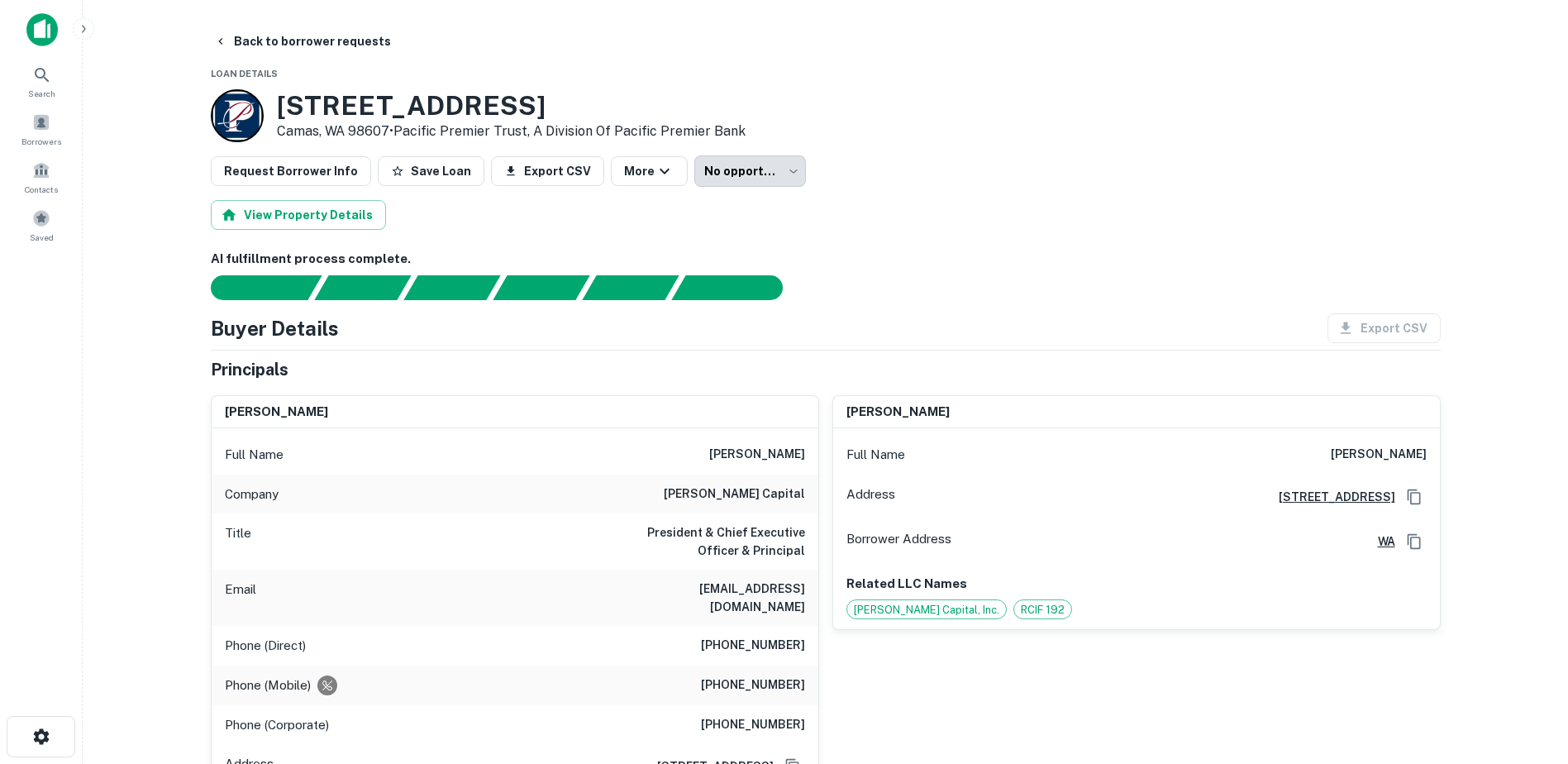
drag, startPoint x: 516, startPoint y: 112, endPoint x: 274, endPoint y: 94, distance: 242.7
click at [274, 94] on div "1625 SE 192nd Ave Camas, WA 98607 • Pacific Premier Trust, A Division Of Pacifi…" at bounding box center [478, 116] width 535 height 53
copy h3 "1625 SE 192nd Ave"
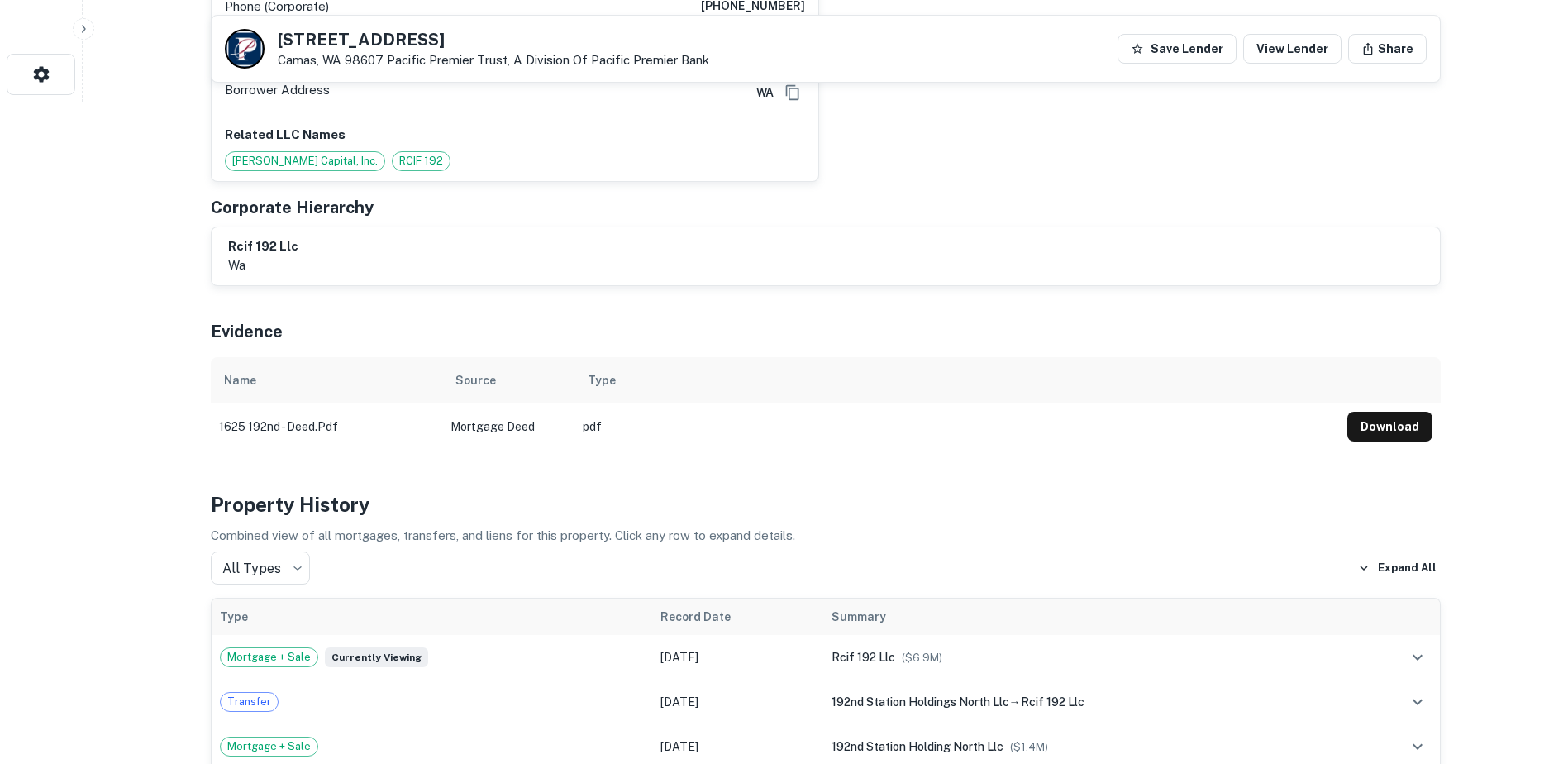
scroll to position [661, 0]
click at [1383, 413] on button "Download" at bounding box center [1390, 427] width 85 height 29
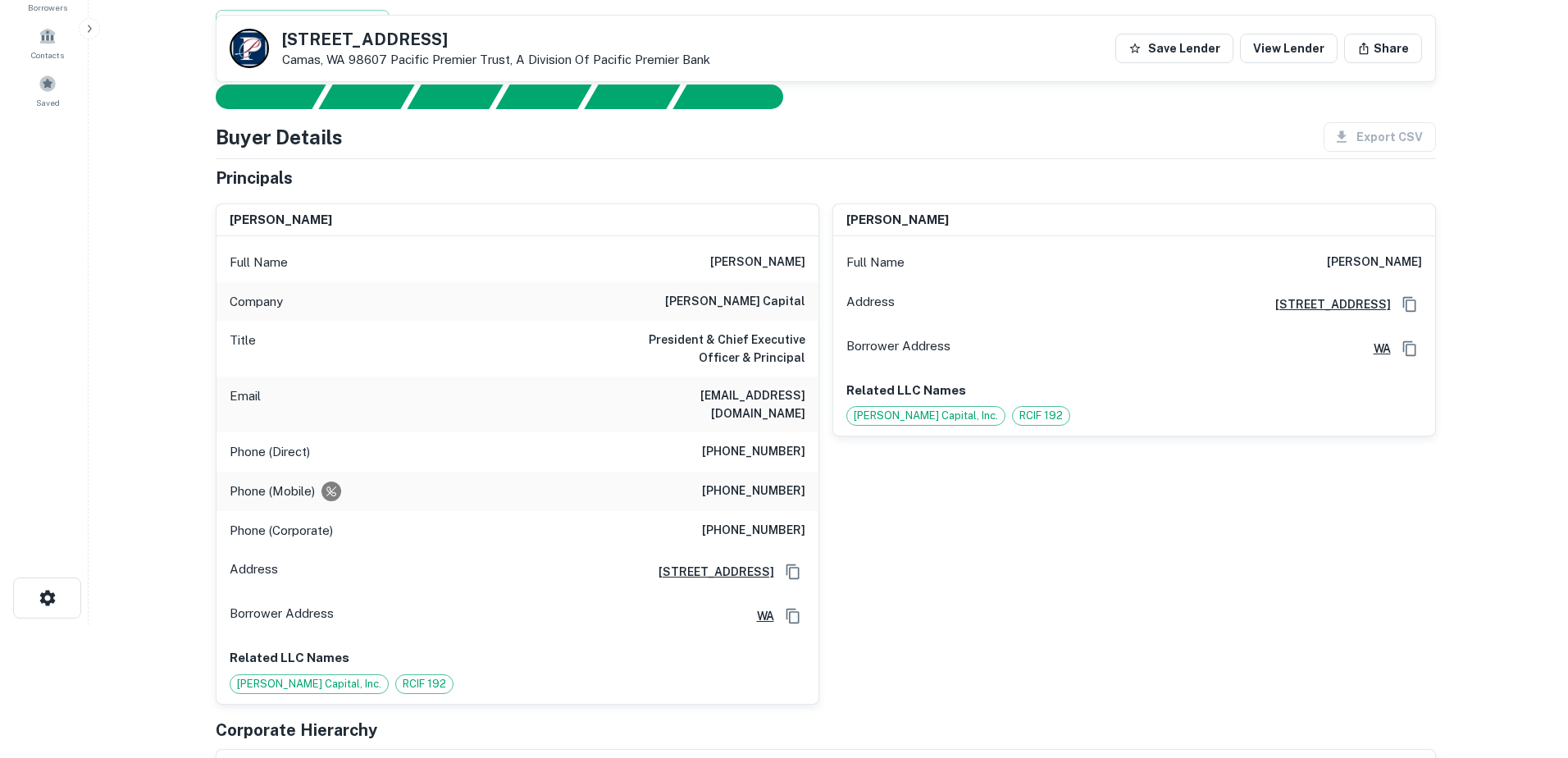
scroll to position [0, 0]
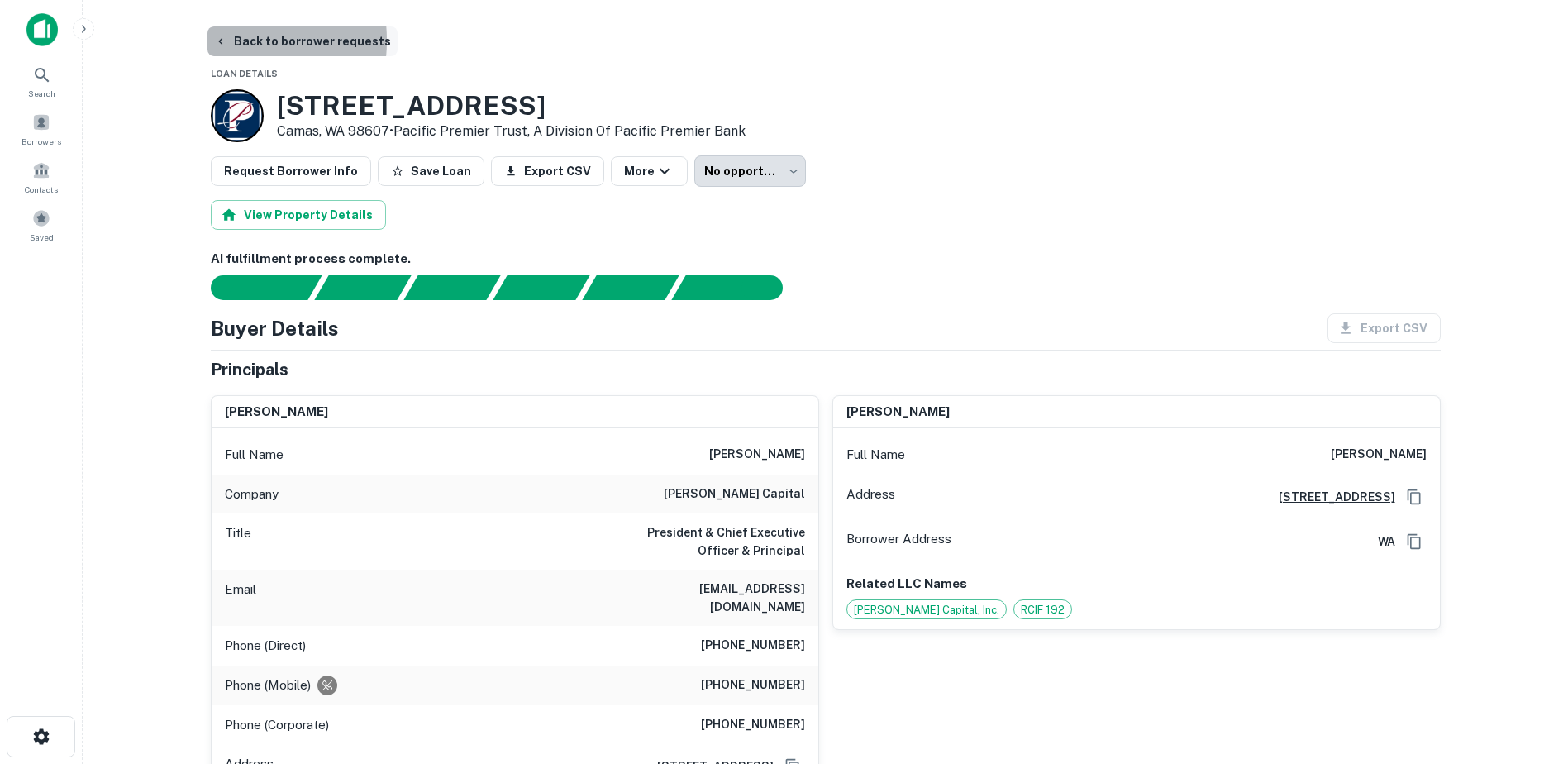
click at [219, 40] on icon "button" at bounding box center [220, 40] width 5 height 6
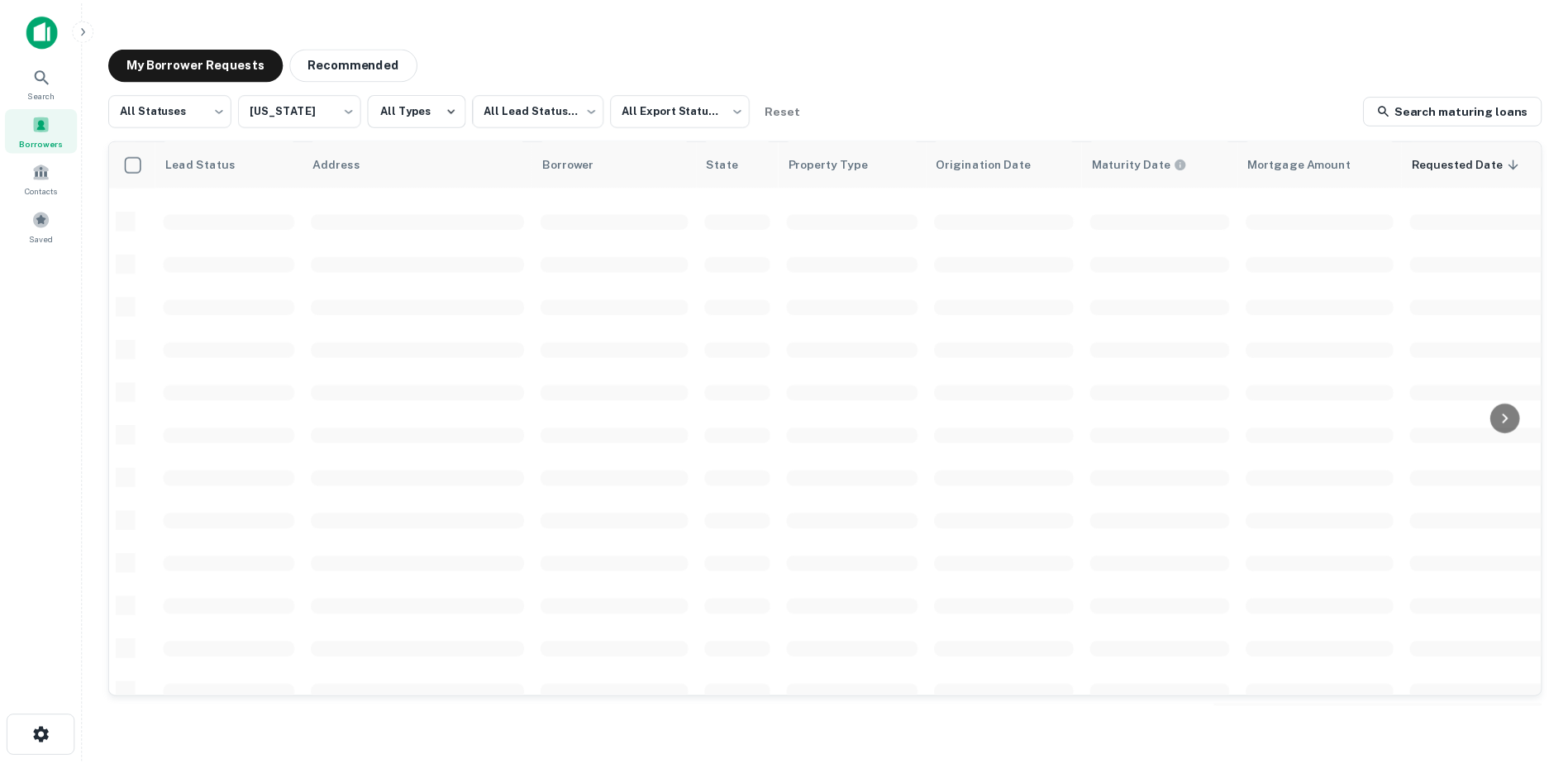
scroll to position [329, 0]
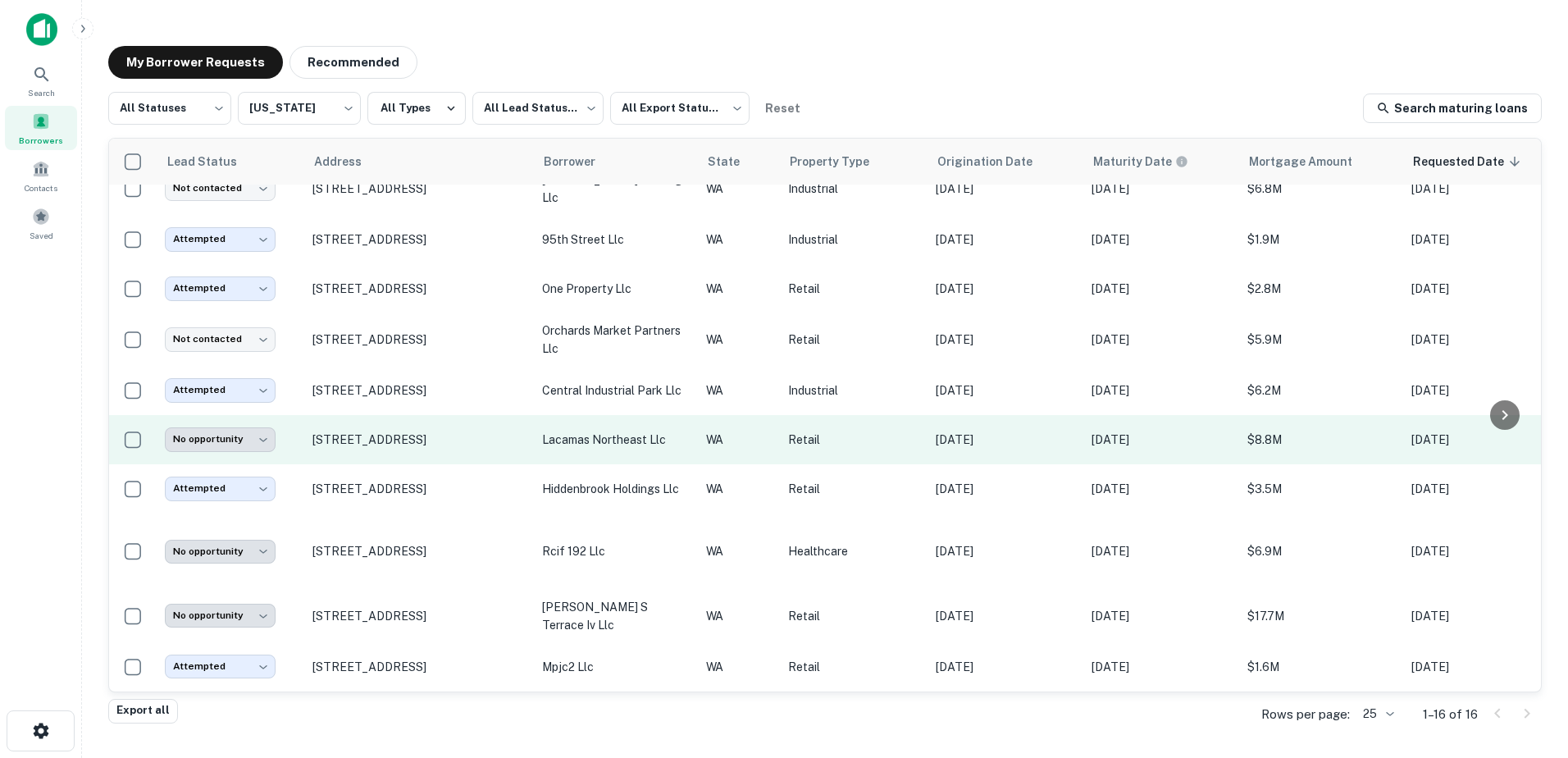
click at [601, 430] on p "lacamas northeast llc" at bounding box center [616, 440] width 147 height 18
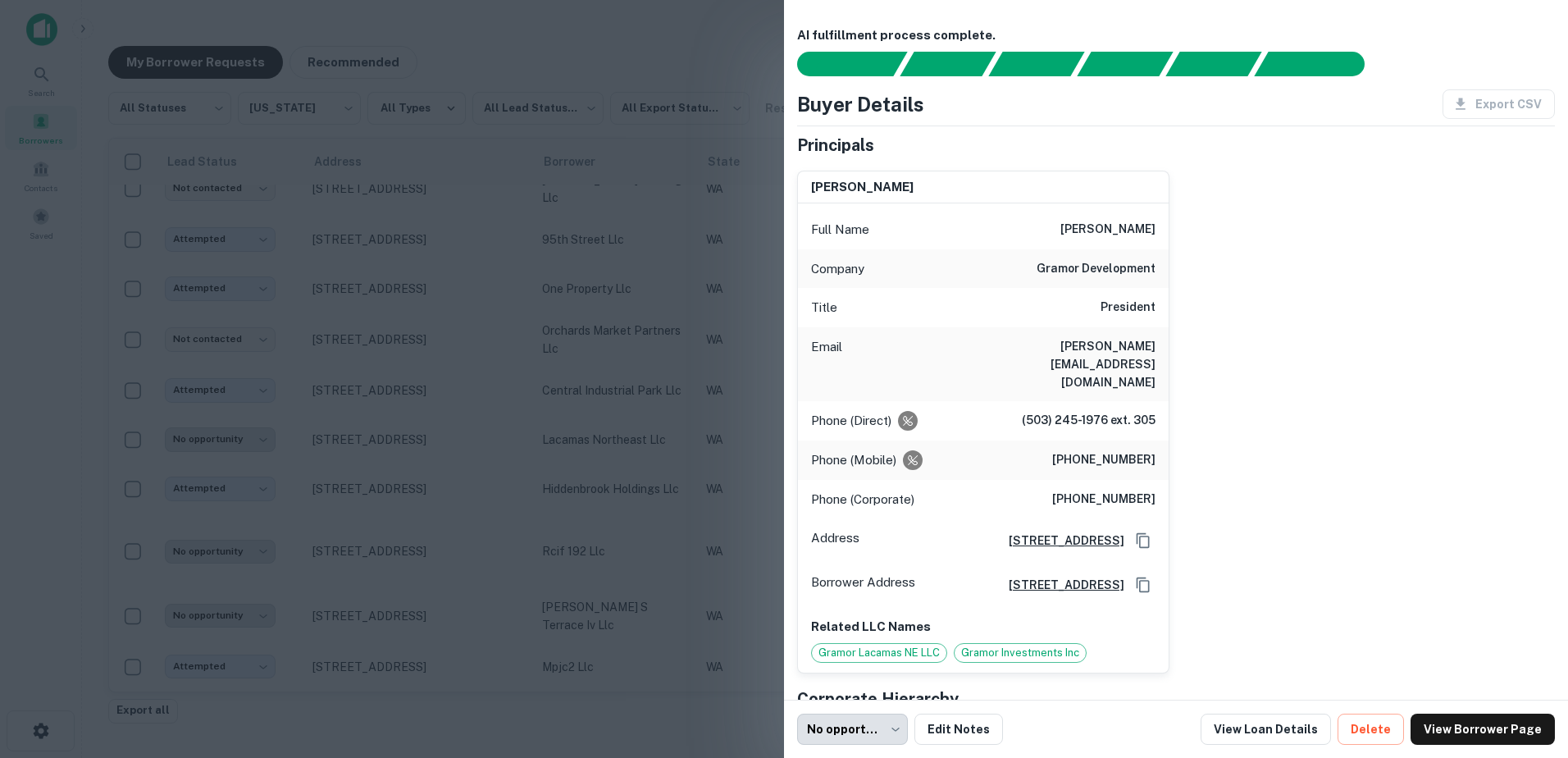
click at [469, 393] on div at bounding box center [784, 379] width 1568 height 758
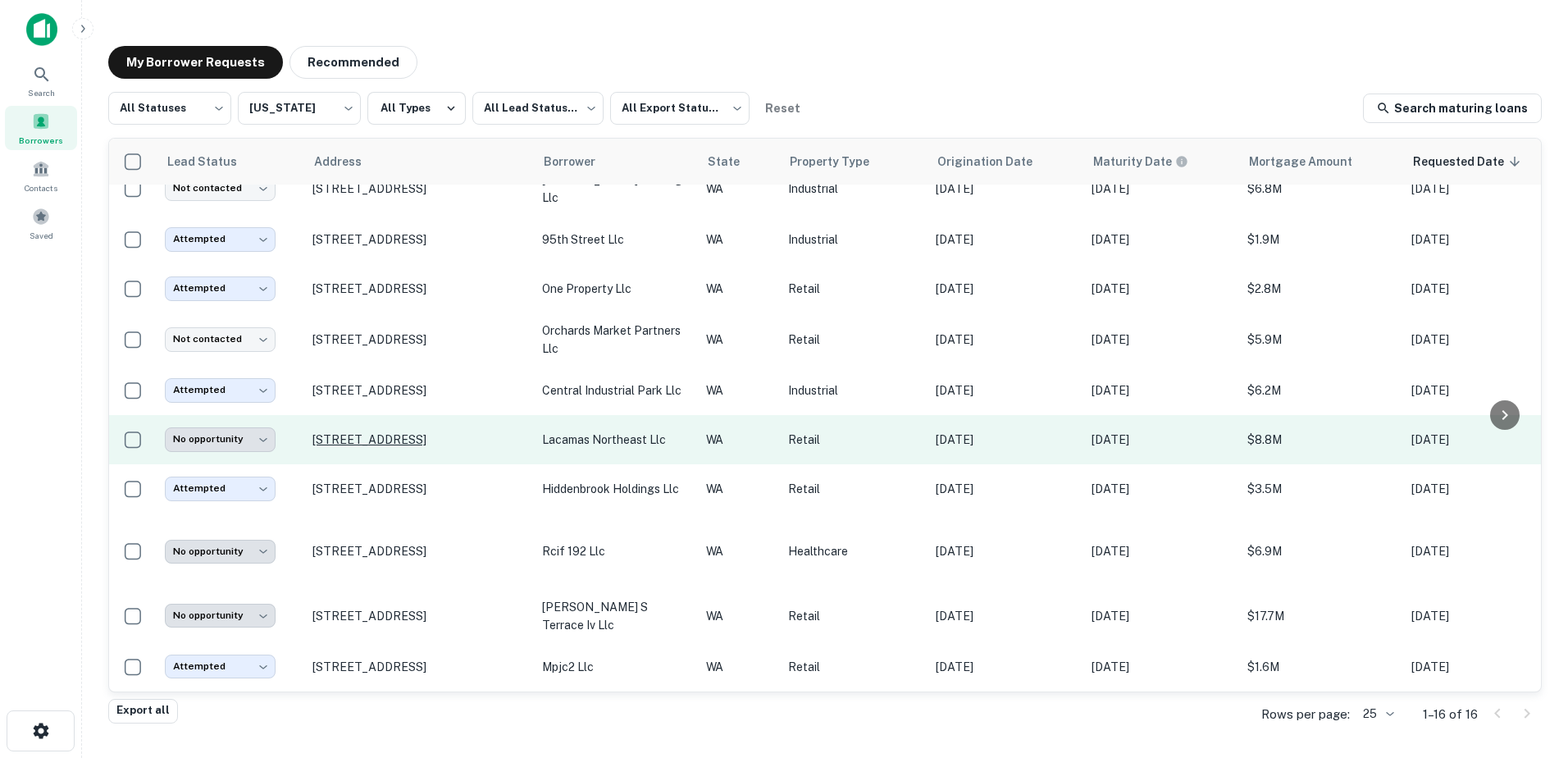
click at [451, 434] on p "[STREET_ADDRESS]" at bounding box center [419, 440] width 213 height 15
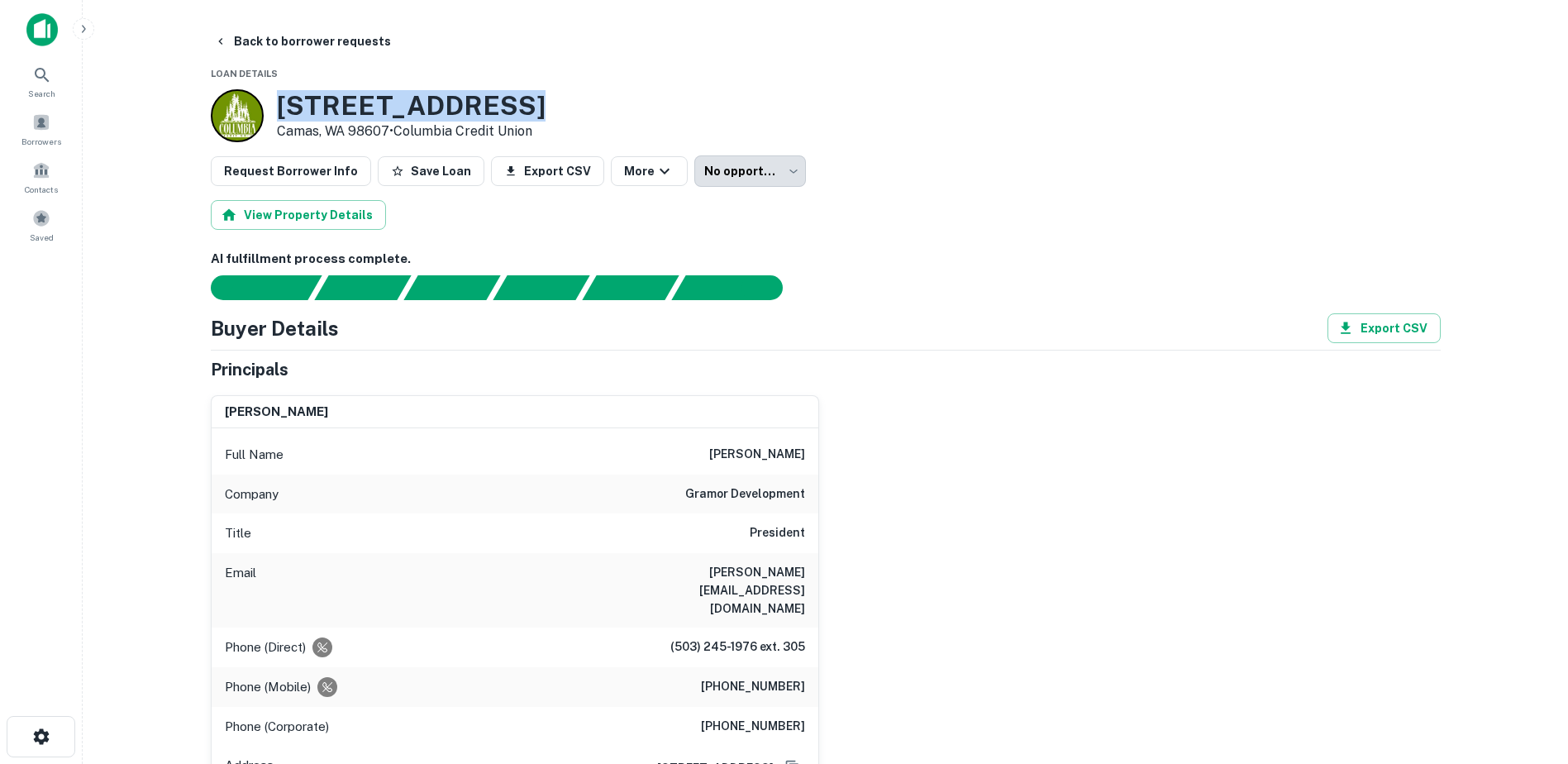
drag, startPoint x: 510, startPoint y: 105, endPoint x: 271, endPoint y: 112, distance: 239.1
click at [271, 112] on div "155 NE 192nd Ave Camas, WA 98607 • Columbia Credit Union" at bounding box center [378, 116] width 335 height 53
drag, startPoint x: 271, startPoint y: 112, endPoint x: 332, endPoint y: 114, distance: 61.0
copy h3 "155 NE 192nd Ave"
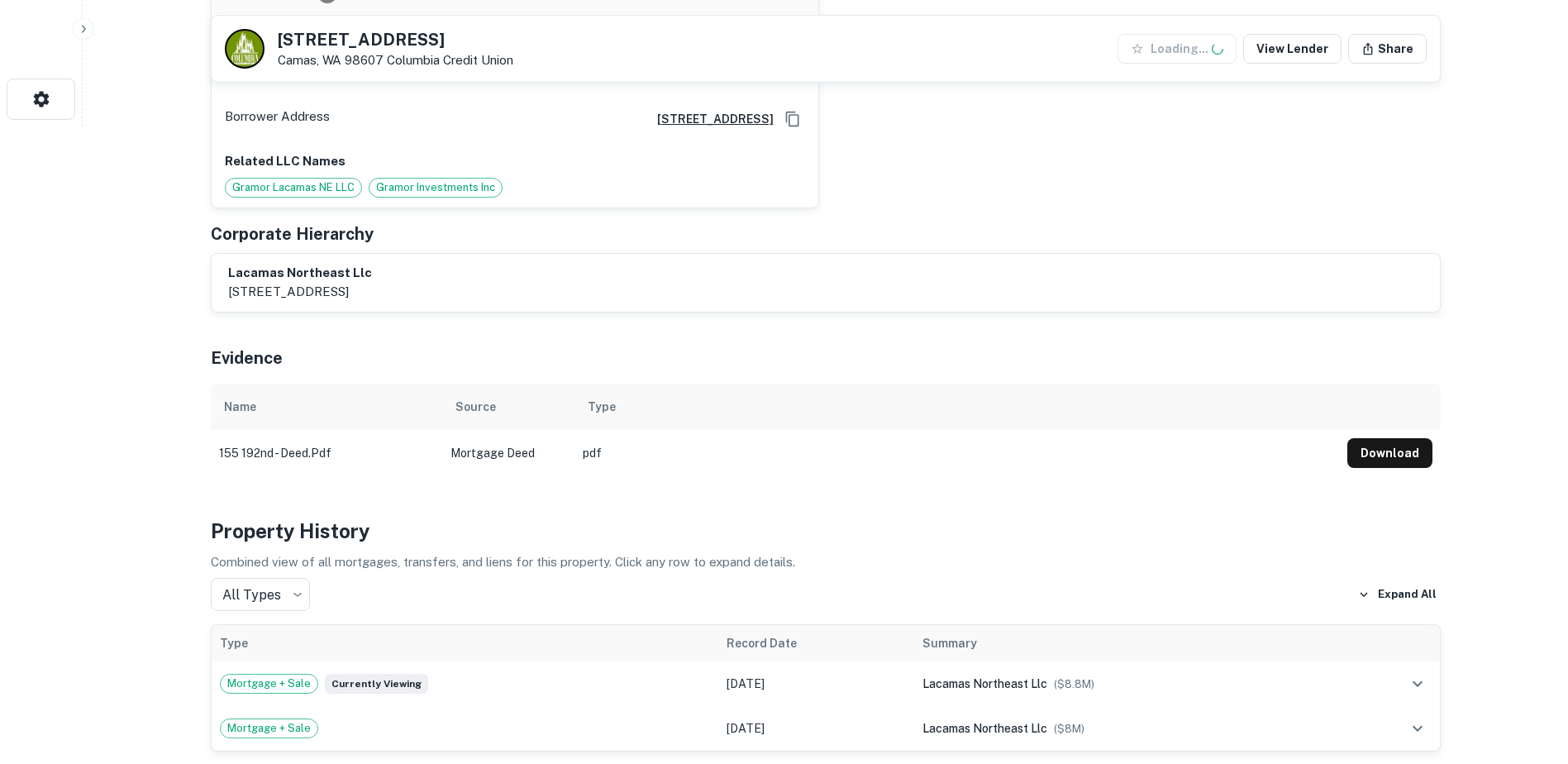
scroll to position [805, 0]
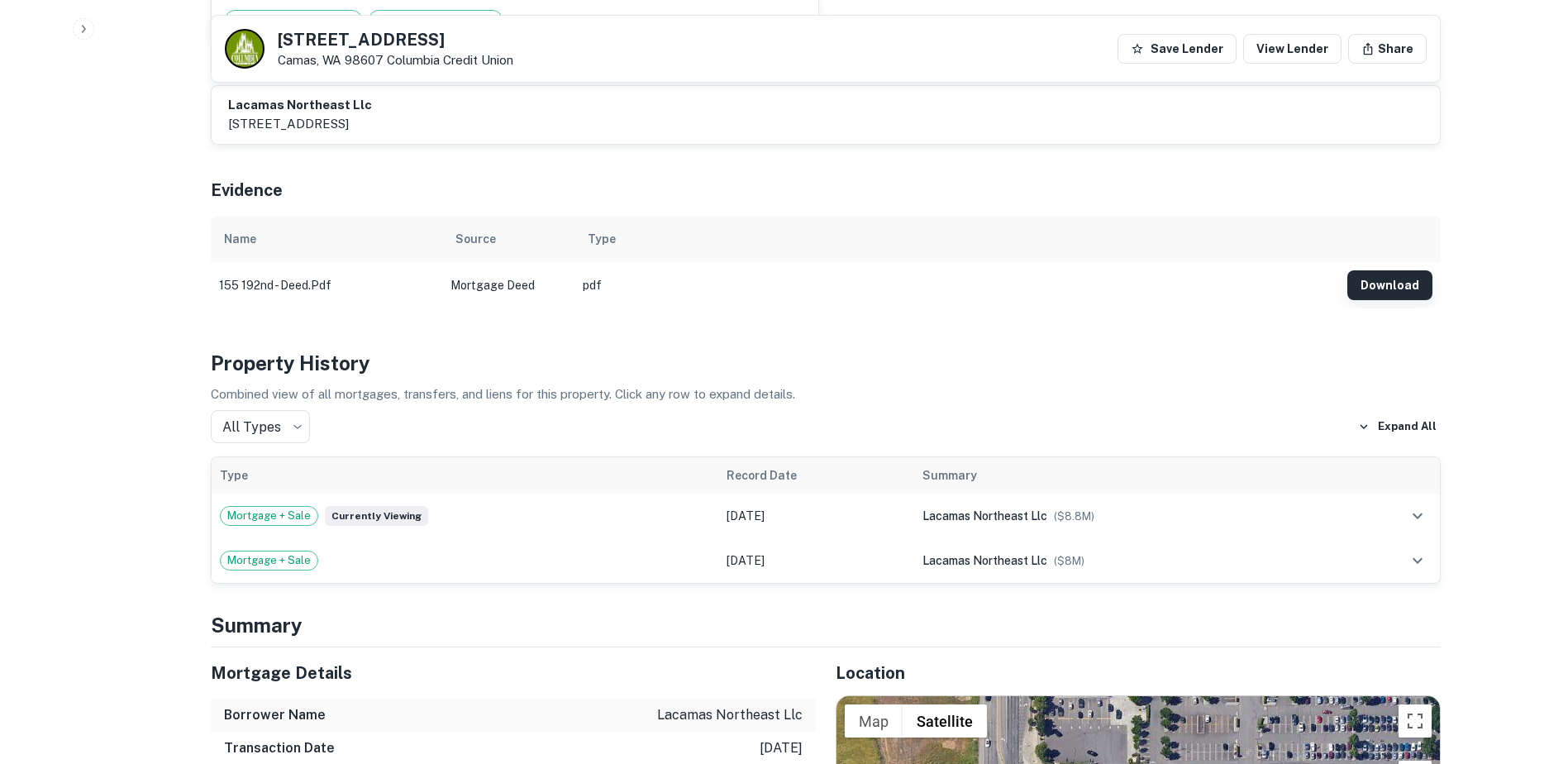
click at [1390, 271] on button "Download" at bounding box center [1390, 285] width 85 height 29
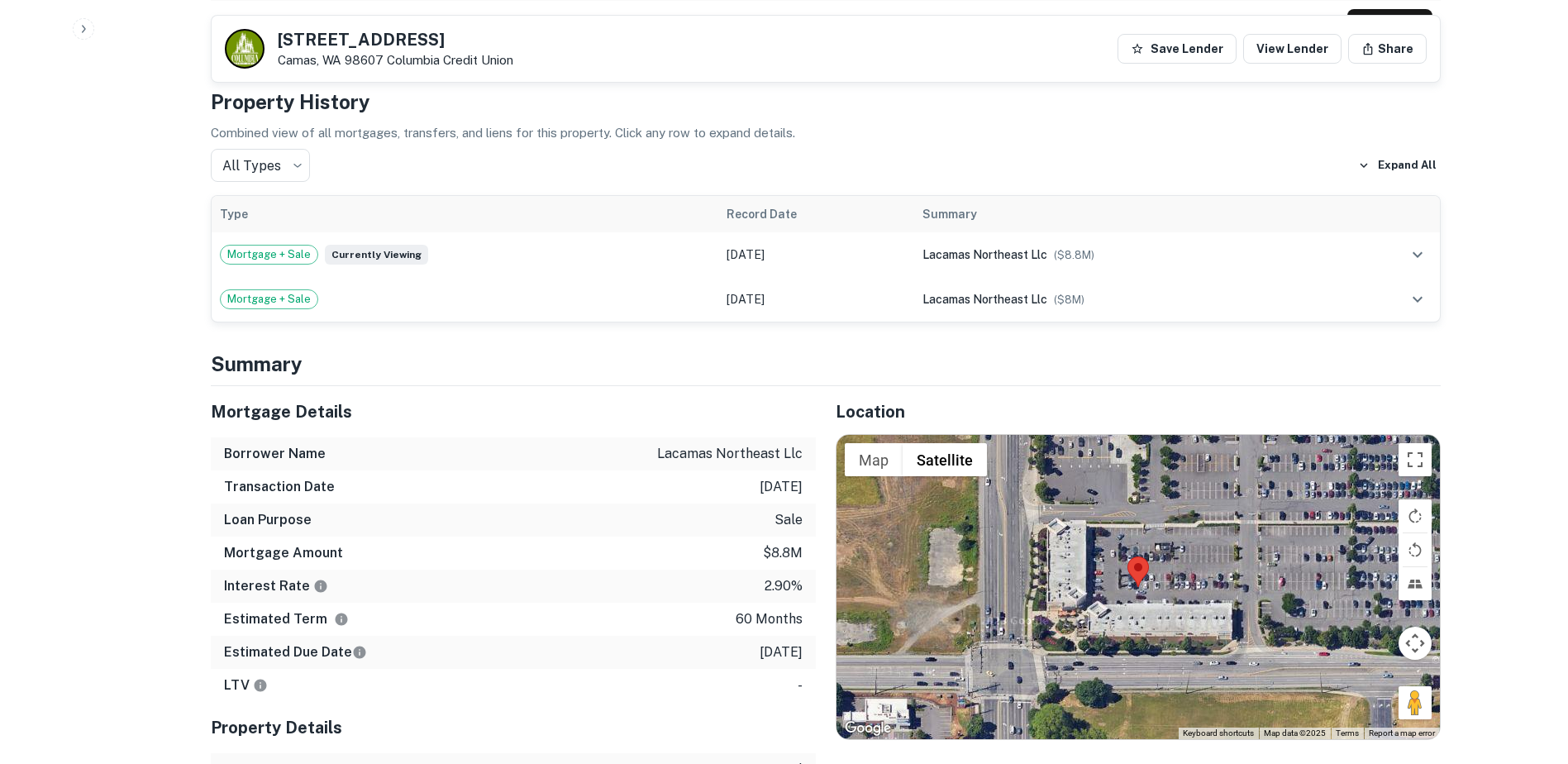
scroll to position [1015, 0]
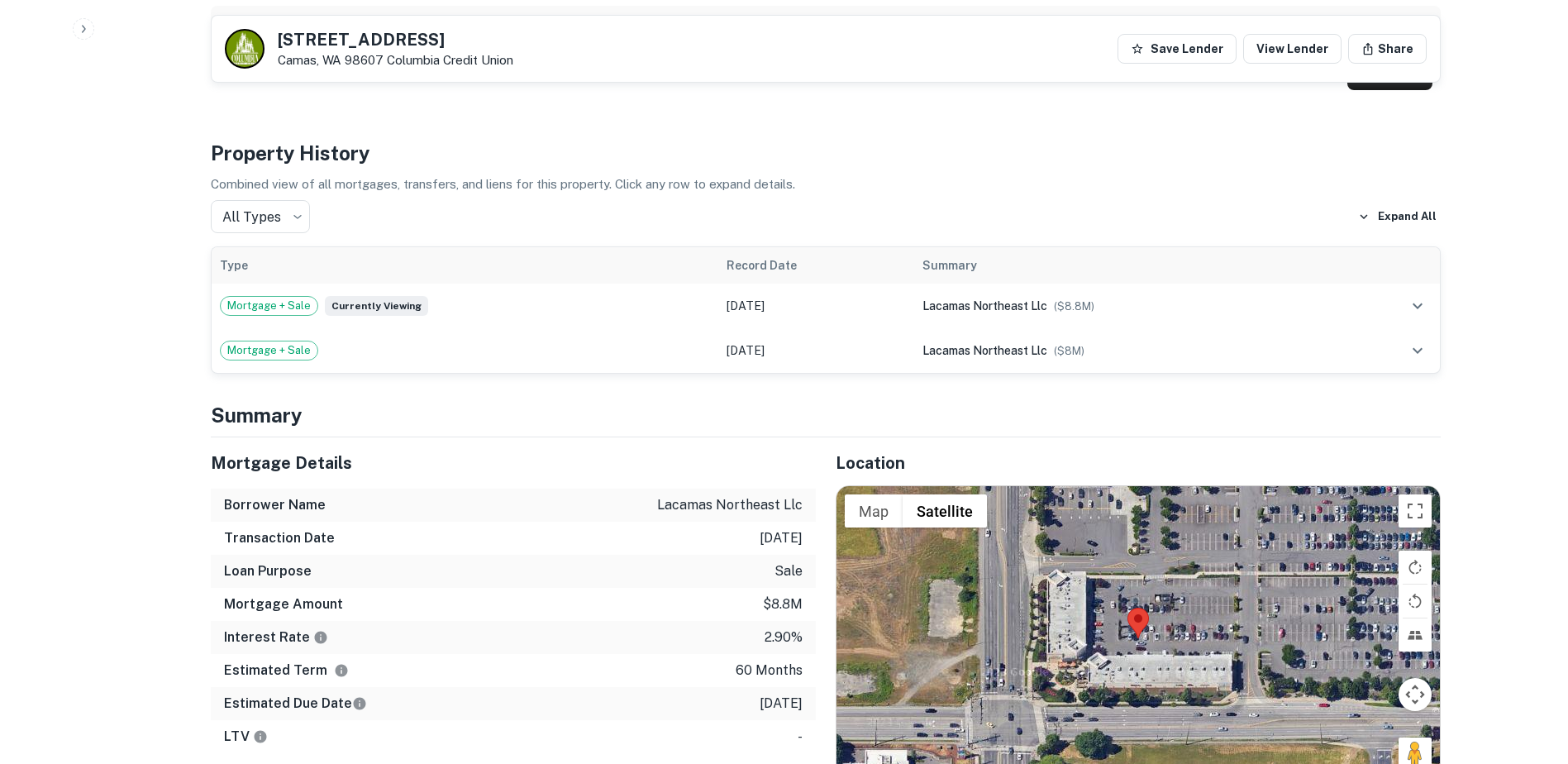
click at [1198, 174] on p "Combined view of all mortgages, transfers, and liens for this property. Click a…" at bounding box center [826, 184] width 1231 height 20
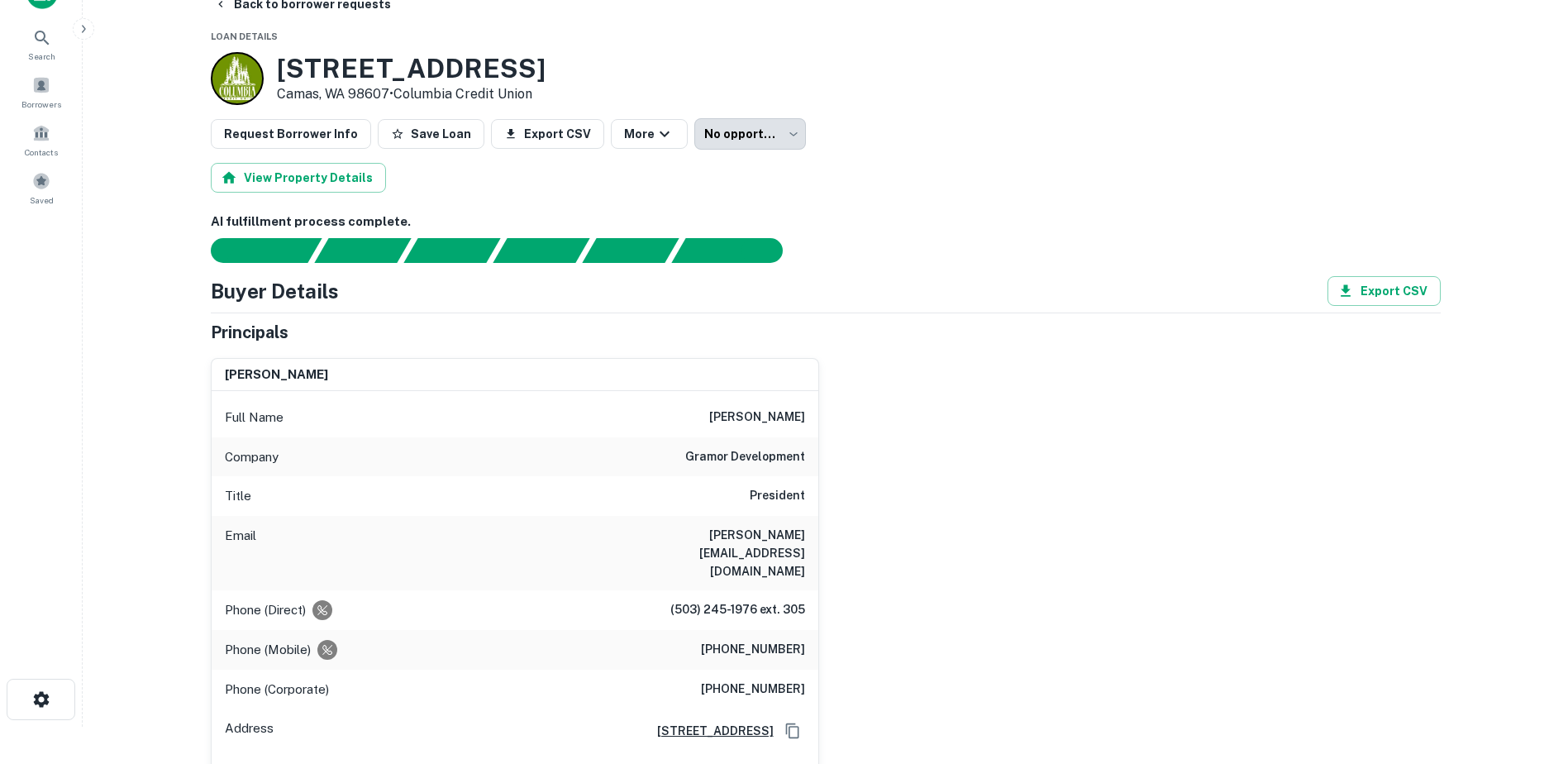
scroll to position [3, 0]
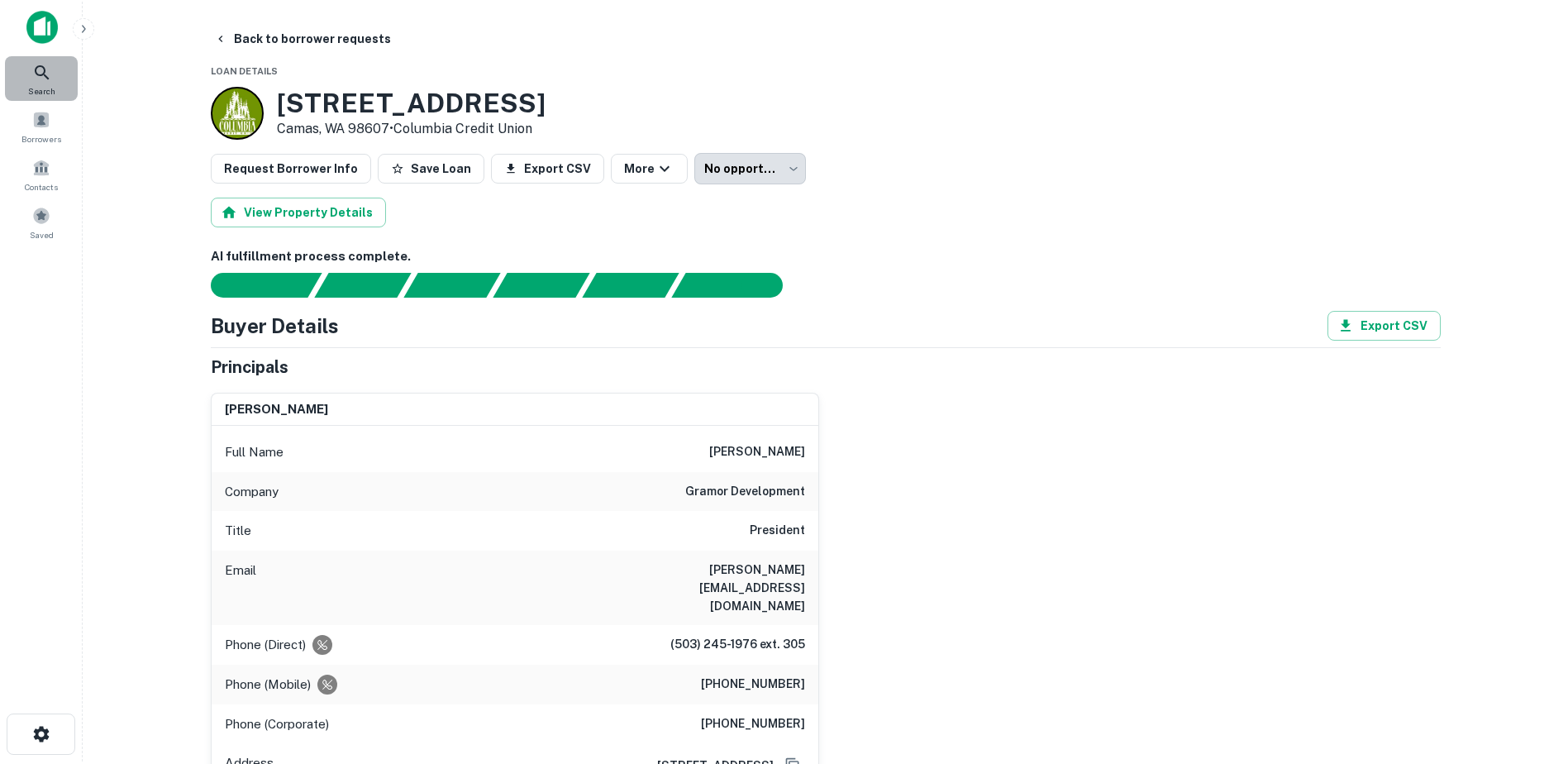
click at [33, 75] on icon at bounding box center [42, 73] width 20 height 20
